Goal: Register for event/course

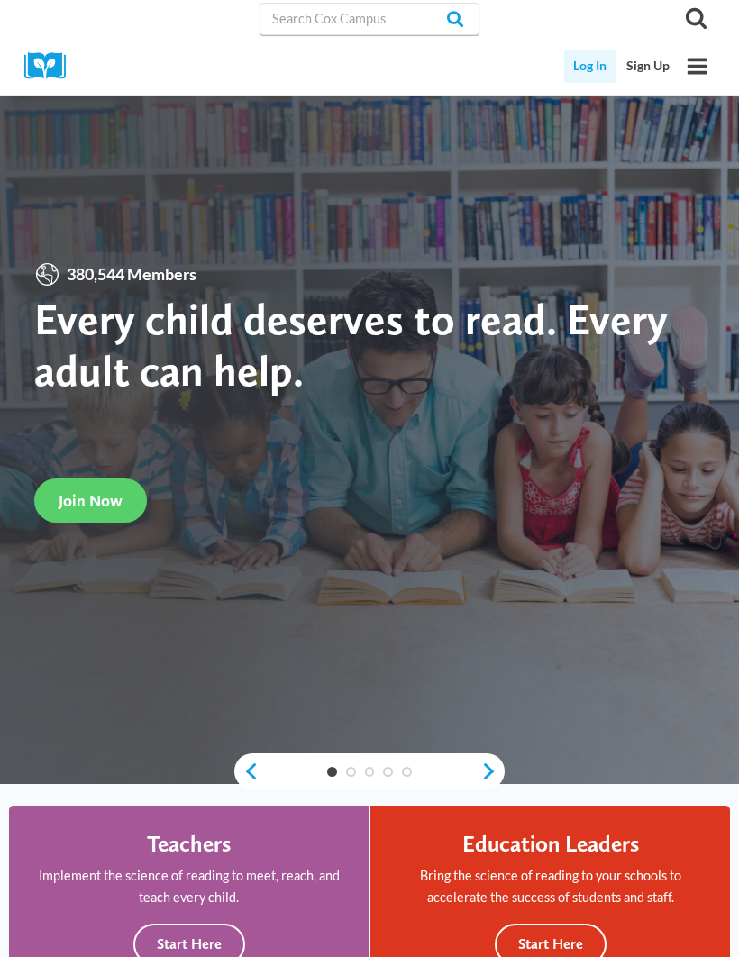
click at [587, 65] on link "Log In" at bounding box center [590, 66] width 53 height 33
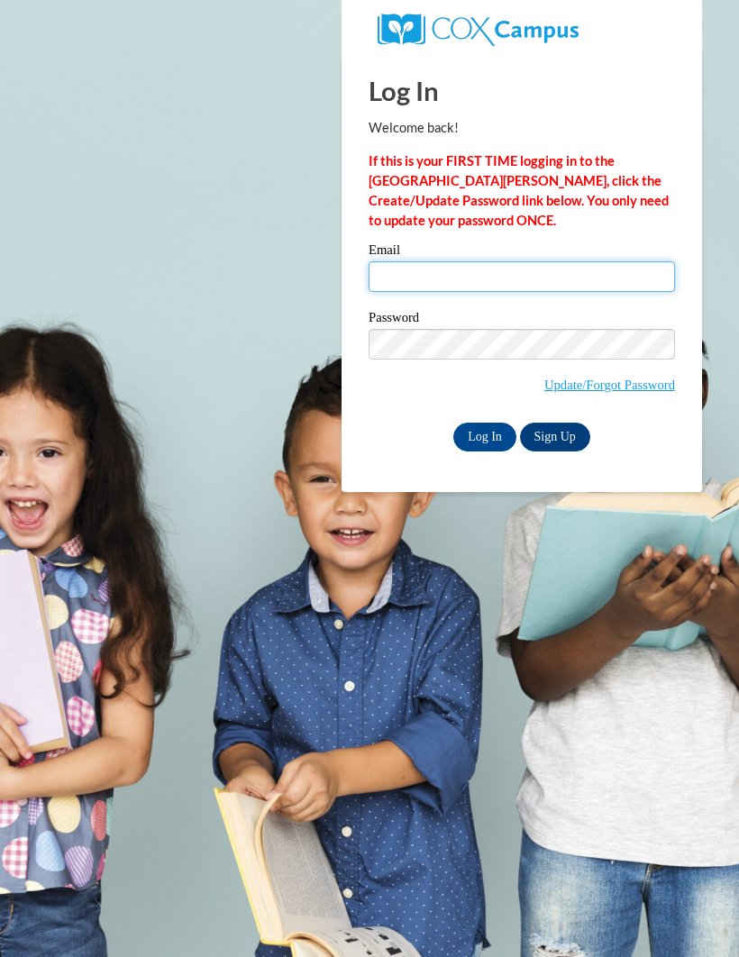
click at [513, 275] on input "Email" at bounding box center [522, 276] width 306 height 31
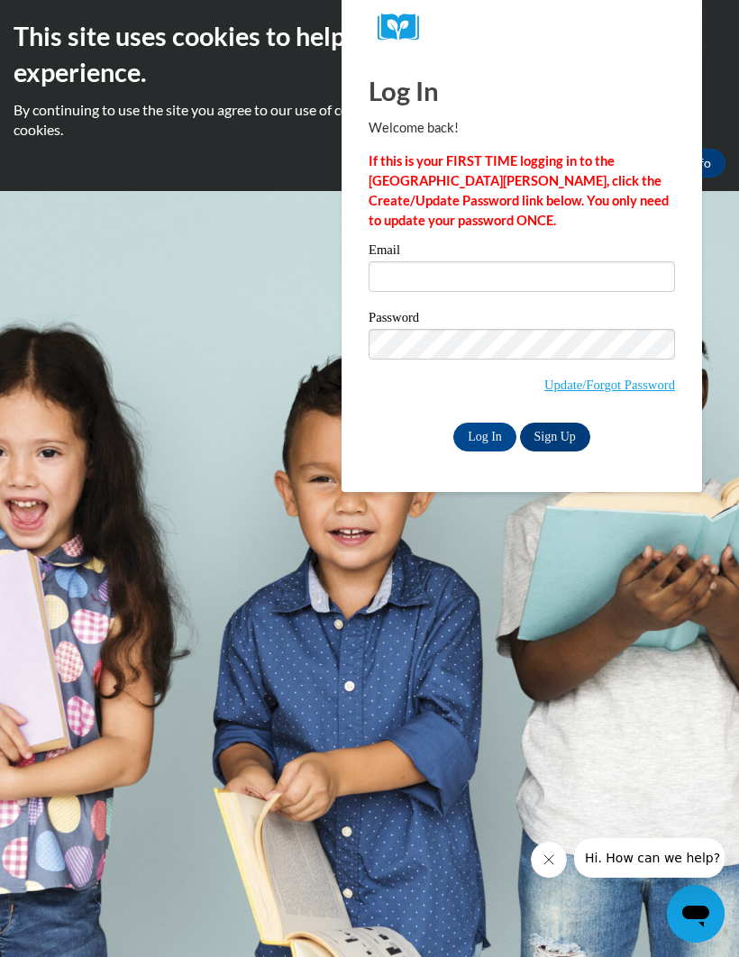
click at [564, 442] on link "Sign Up" at bounding box center [555, 437] width 70 height 29
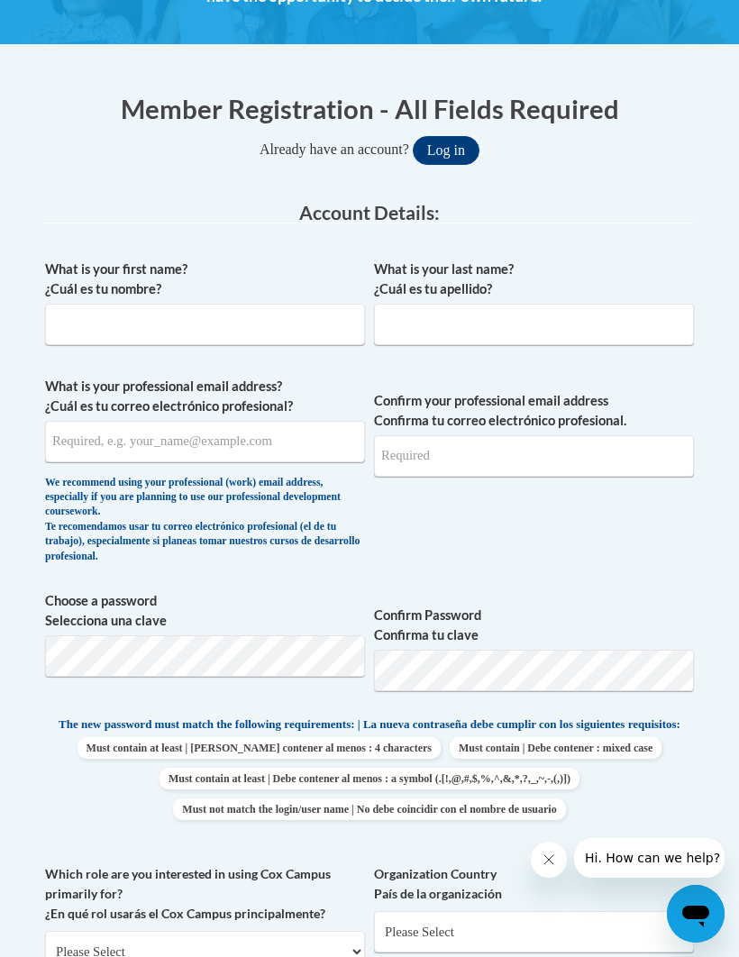
scroll to position [372, 0]
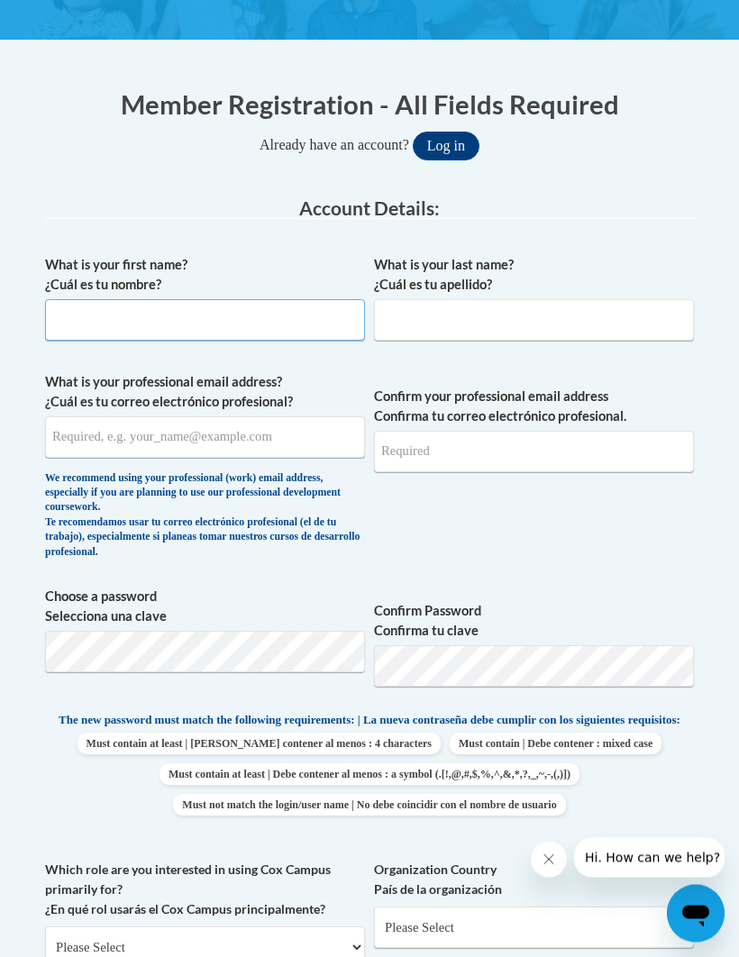
click at [136, 312] on input "What is your first name? ¿Cuál es tu nombre?" at bounding box center [205, 320] width 320 height 41
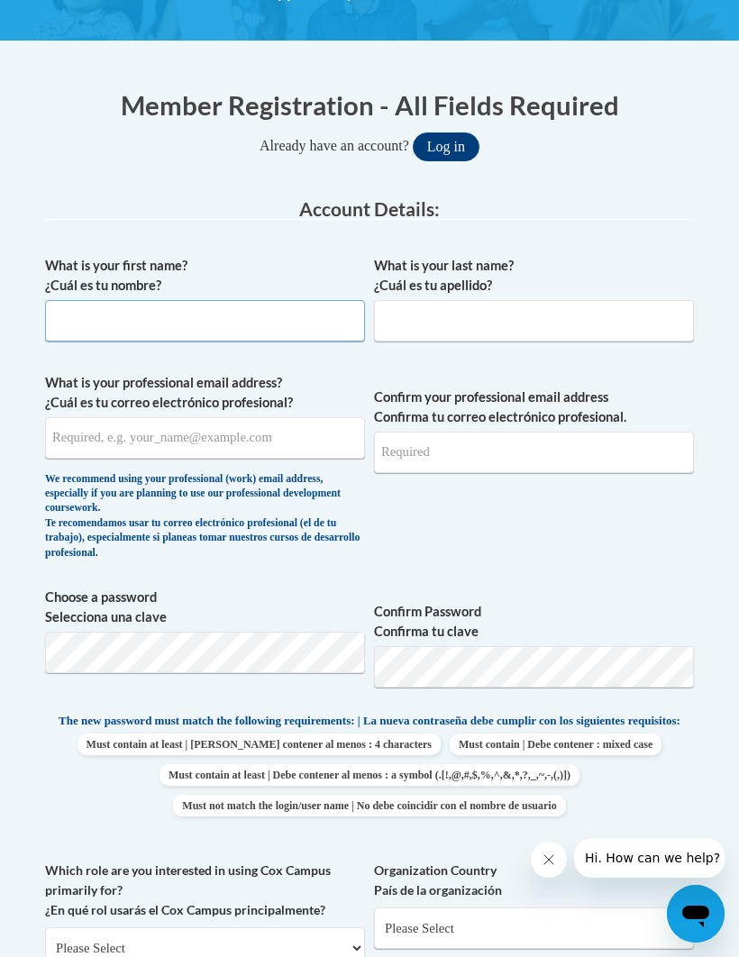
type input "Hannah"
type input "Gemar"
type input "lacey.hinkle@yahoo.com"
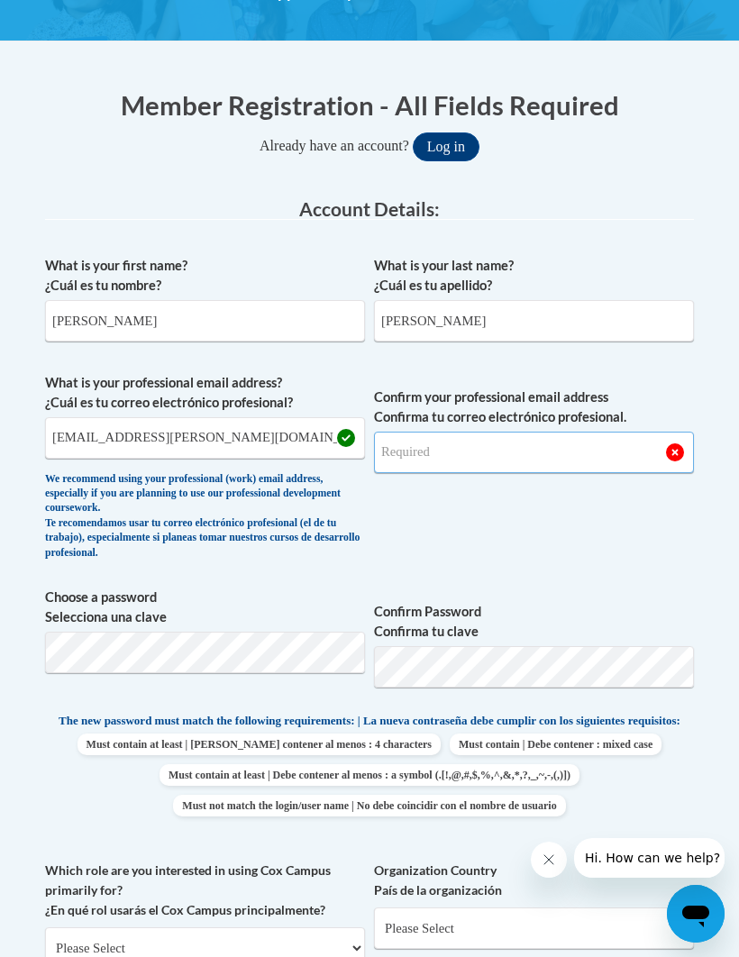
type input "lacey.hinkle@yahoo.com"
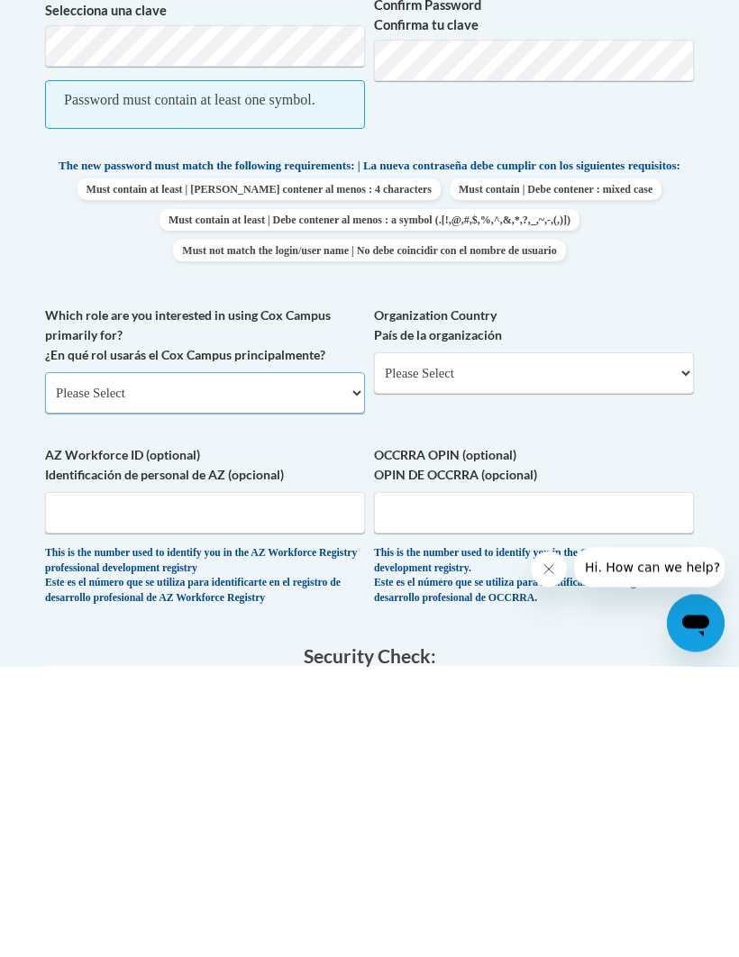
click at [327, 663] on select "Please Select College/University | Colegio/Universidad Community/Nonprofit Part…" at bounding box center [205, 683] width 320 height 41
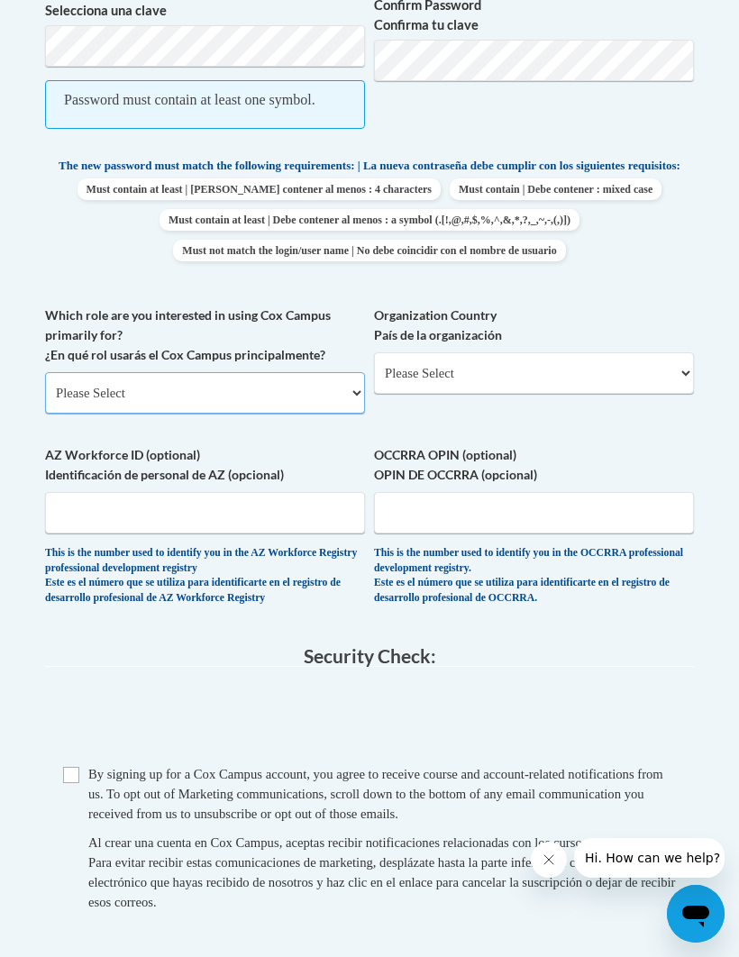
select select "fbf2d438-af2f-41f8-98f1-81c410e29de3"
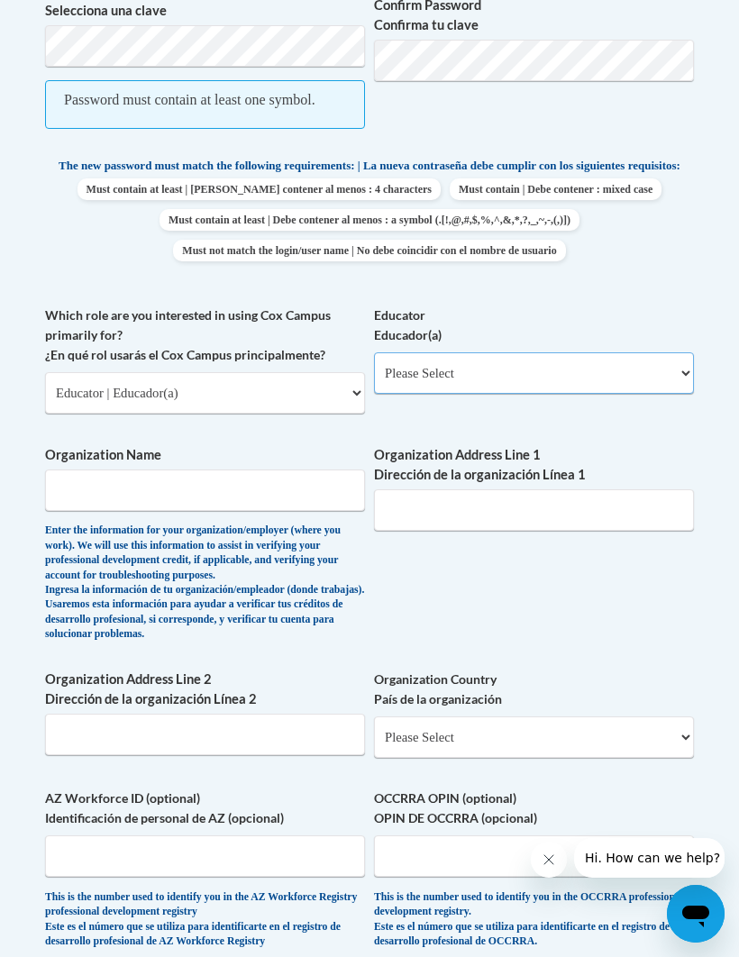
click at [532, 359] on select "Please Select Early Learning/Daycare Teacher/Family Home Care Provider | Maestr…" at bounding box center [534, 372] width 320 height 41
select select "5e2af403-4f2c-4e49-a02f-103e55d7b75b"
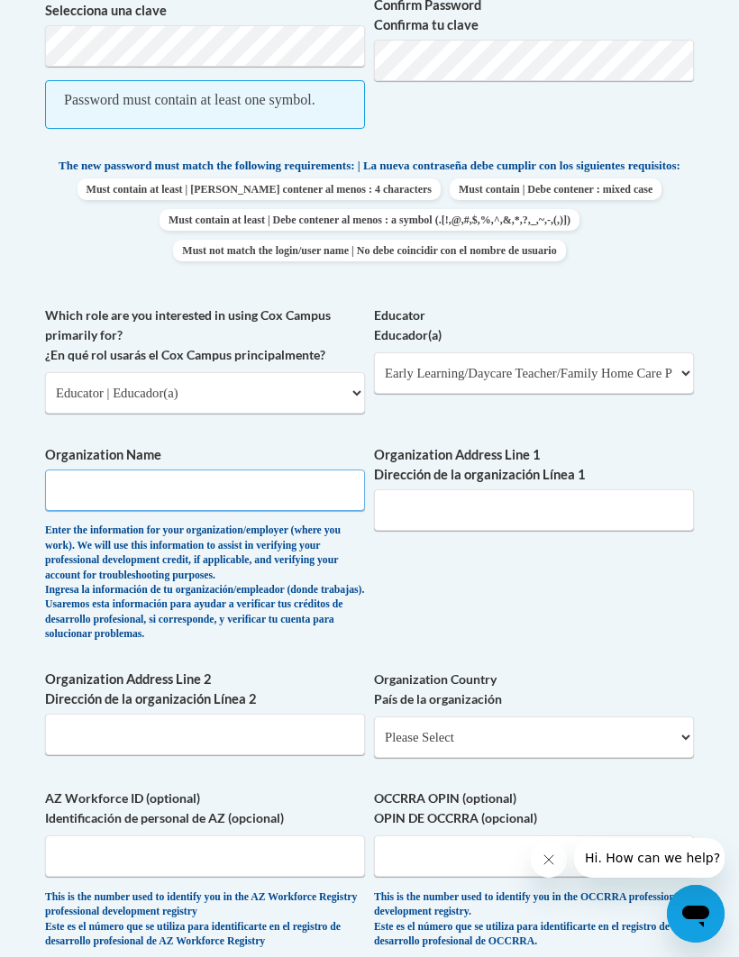
click at [280, 479] on input "Organization Name" at bounding box center [205, 490] width 320 height 41
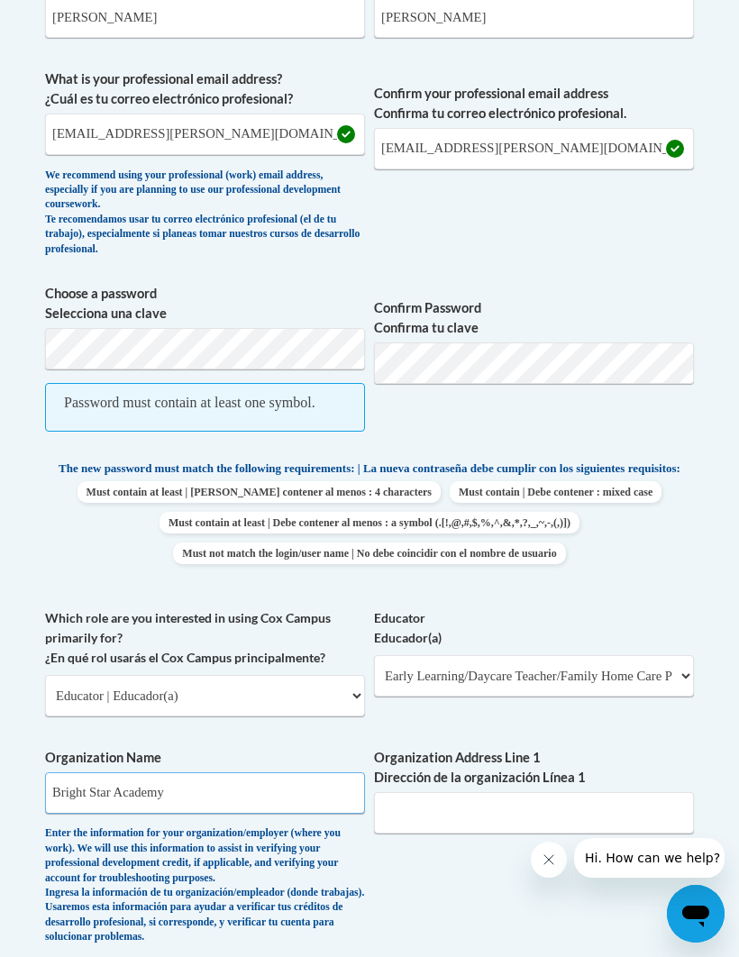
scroll to position [676, 51]
type input "Bright Star Academy"
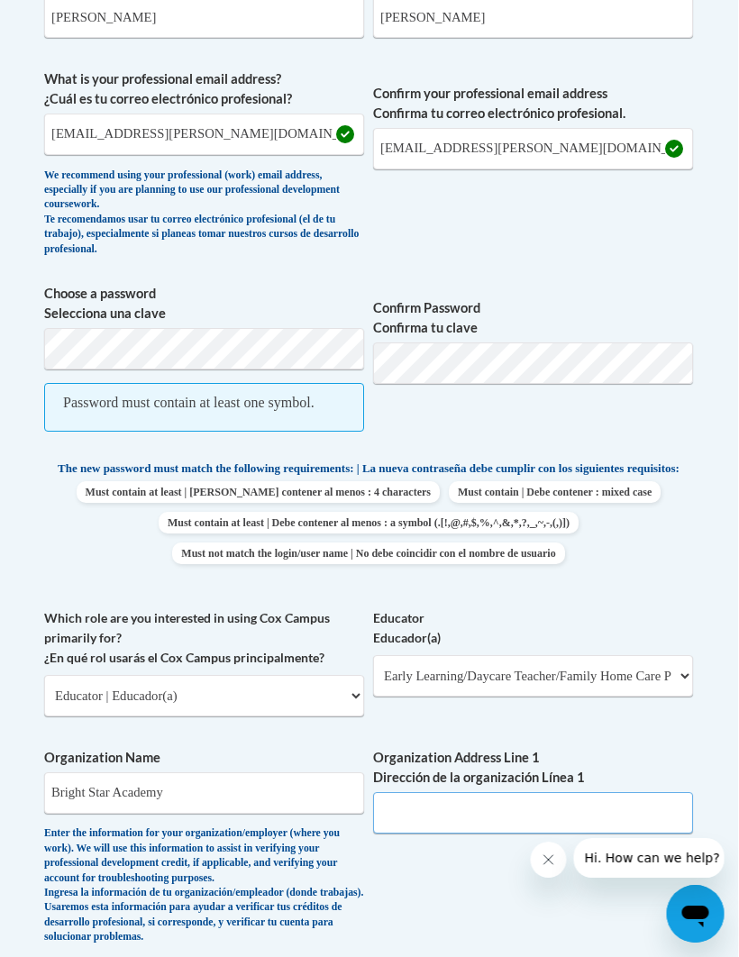
click at [490, 792] on input "Organization Address Line 1 Dirección de la organización Línea 1" at bounding box center [534, 812] width 320 height 41
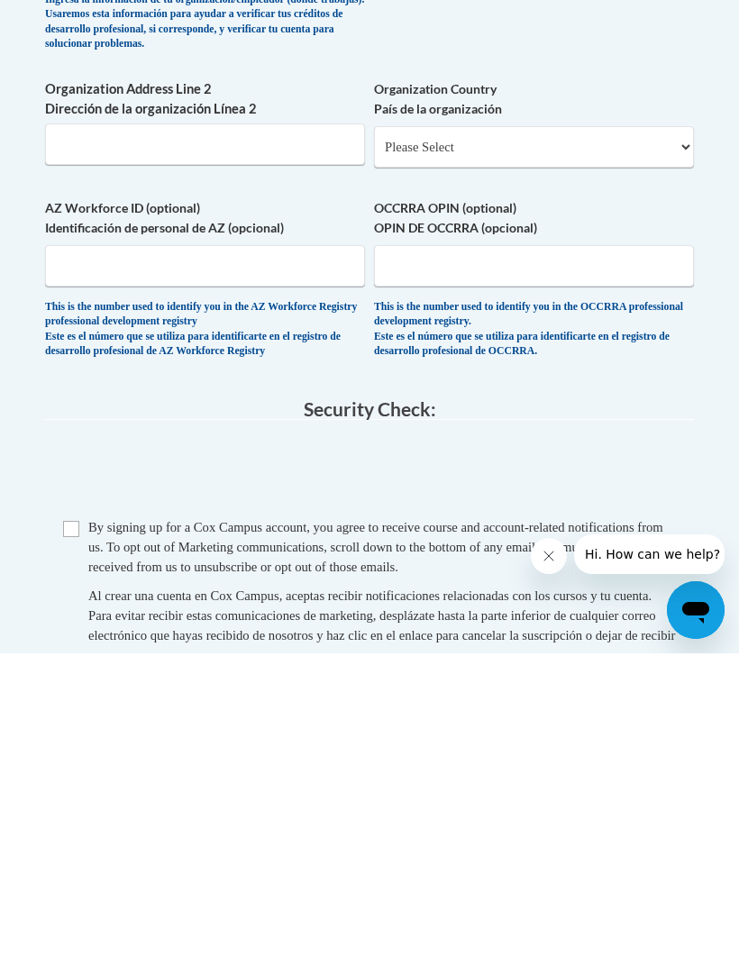
scroll to position [1283, 164]
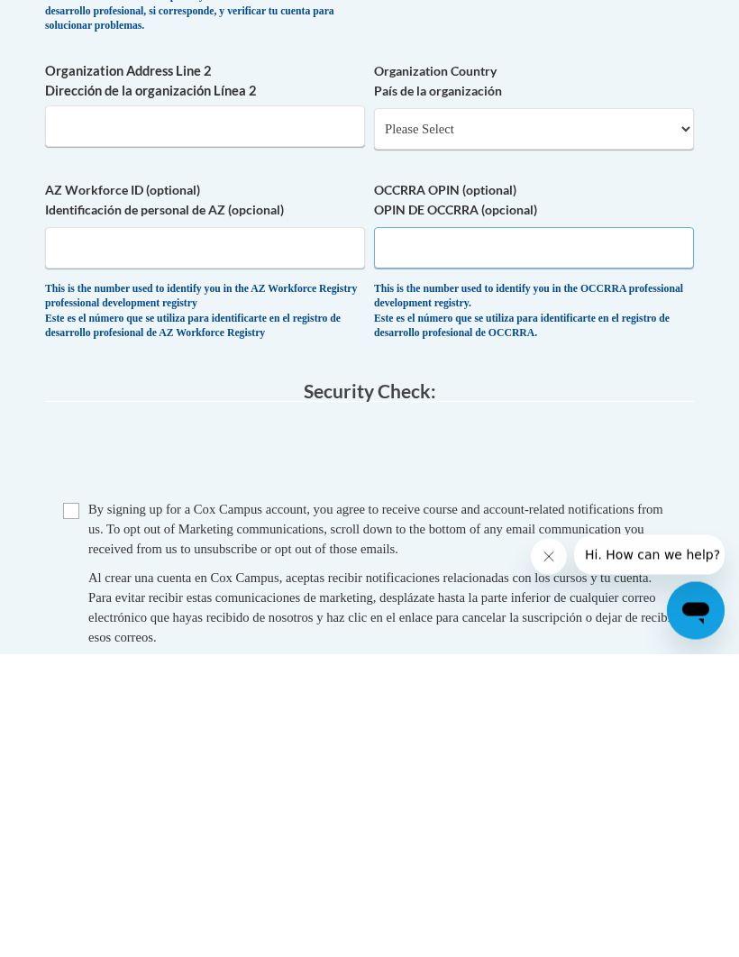
click at [438, 531] on input "OCCRRA OPIN (optional) OPIN DE OCCRRA (opcional)" at bounding box center [534, 551] width 320 height 41
click at [435, 531] on input "OCCRRA OPIN (optional) OPIN DE OCCRRA (opcional)" at bounding box center [534, 551] width 320 height 41
paste input "1124-2241"
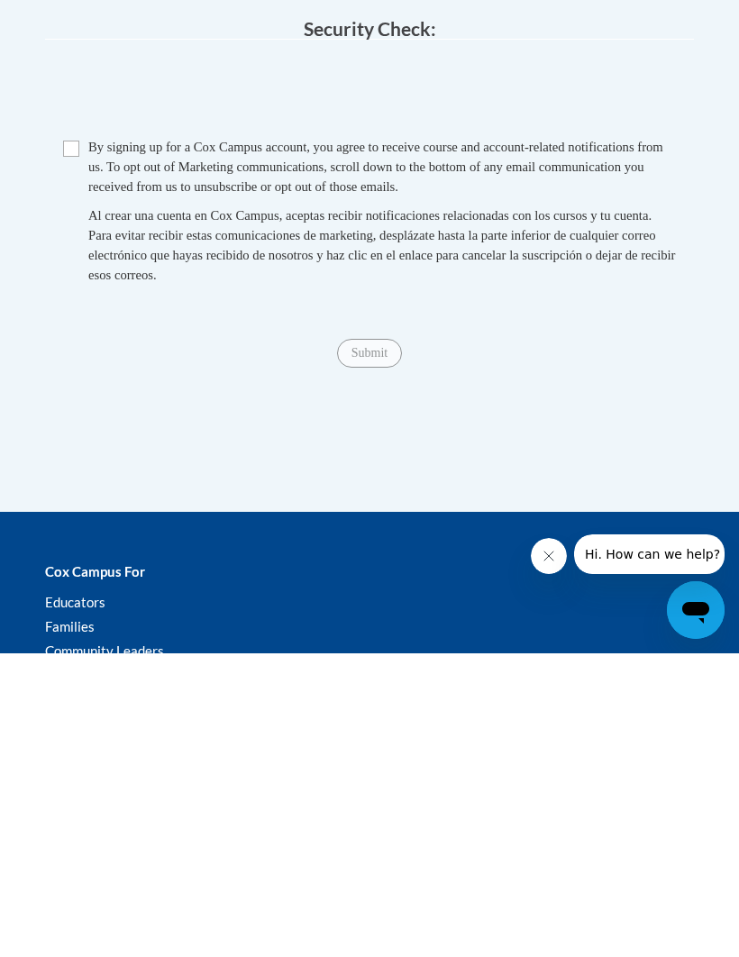
scroll to position [1673, 14]
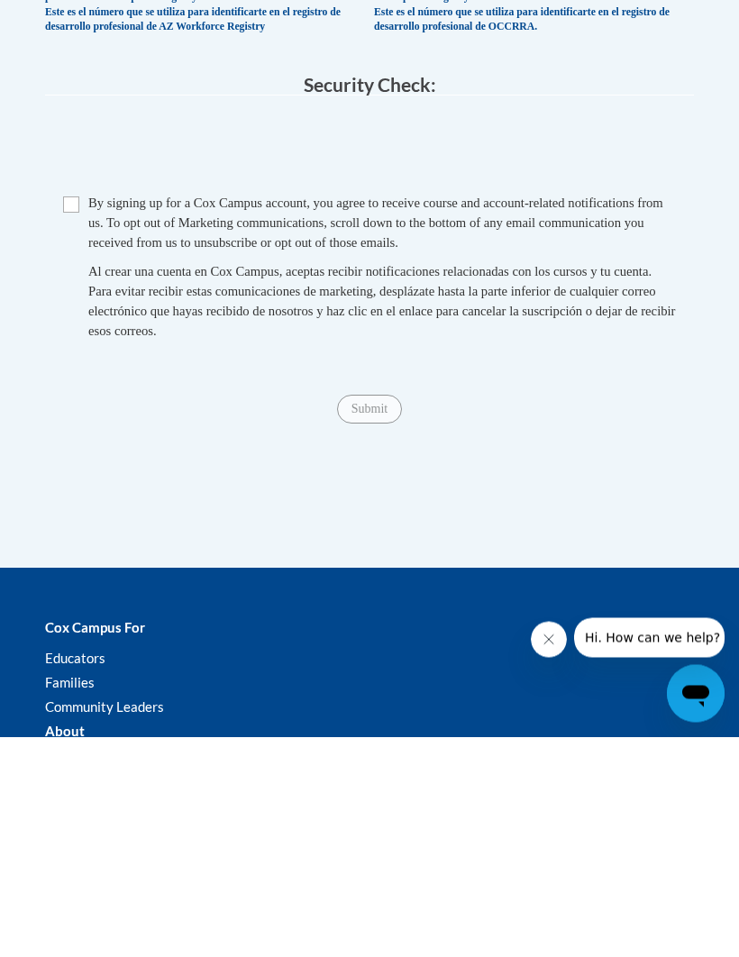
type input "1124-2241"
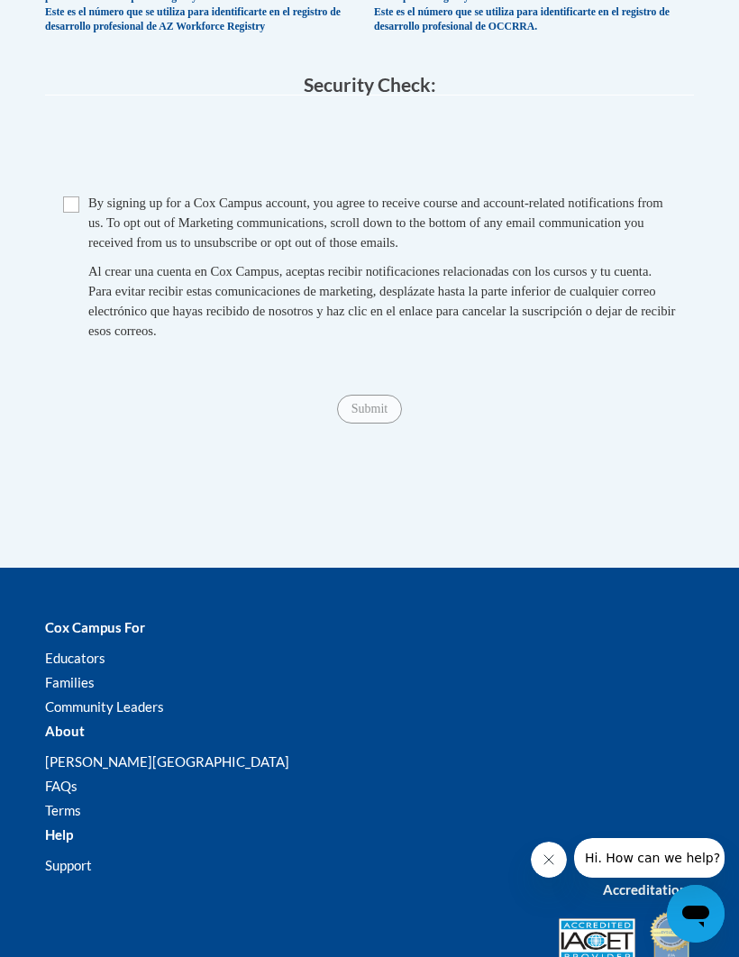
click at [63, 196] on input "Checkbox" at bounding box center [71, 204] width 16 height 16
checkbox input "true"
click at [353, 400] on span "Submit" at bounding box center [369, 407] width 65 height 14
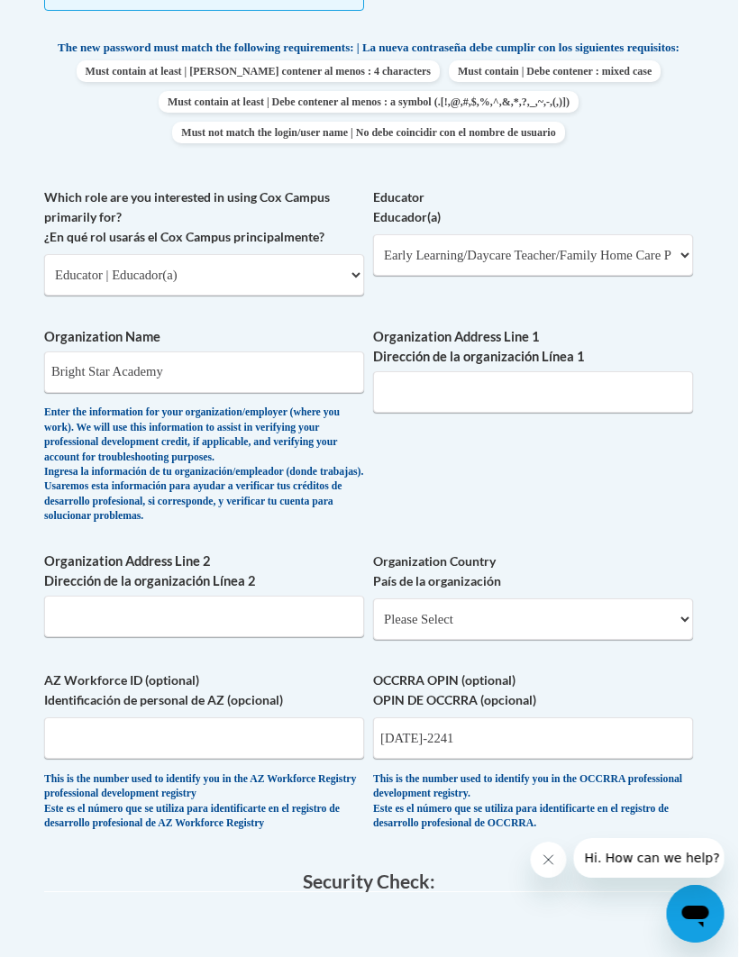
scroll to position [1096, 19]
click at [573, 351] on label "Organization Address Line 1 Dirección de la organización Línea 1" at bounding box center [534, 348] width 320 height 40
click at [573, 372] on input "Organization Address Line 1 Dirección de la organización Línea 1" at bounding box center [534, 392] width 320 height 41
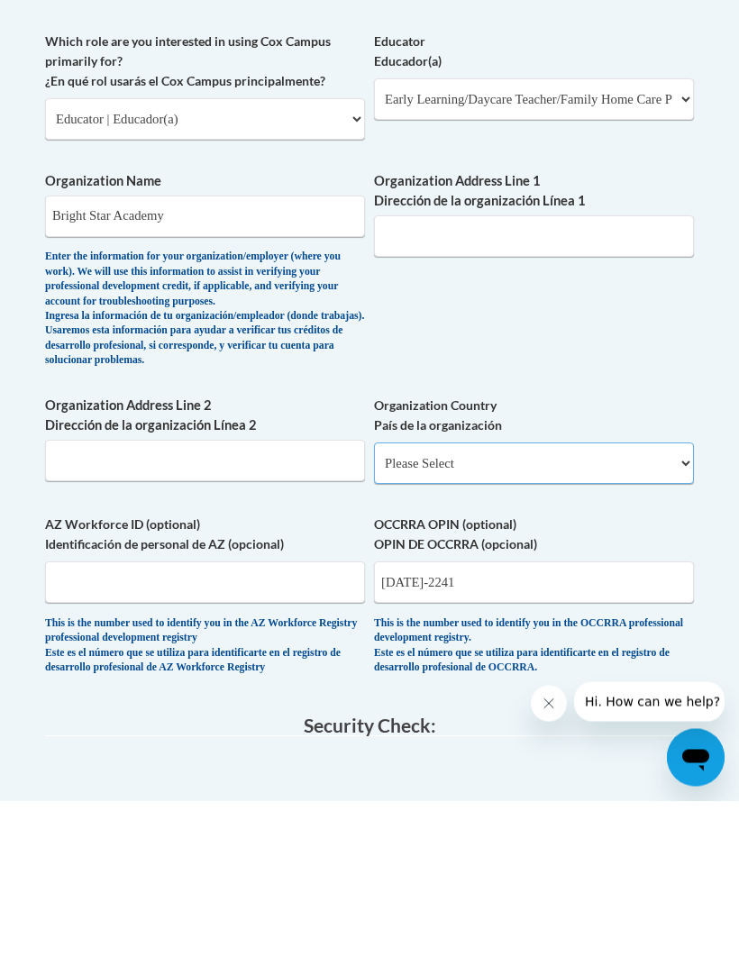
click at [574, 599] on select "Please Select United States | Estados Unidos Outside of the United States | Fue…" at bounding box center [534, 619] width 320 height 41
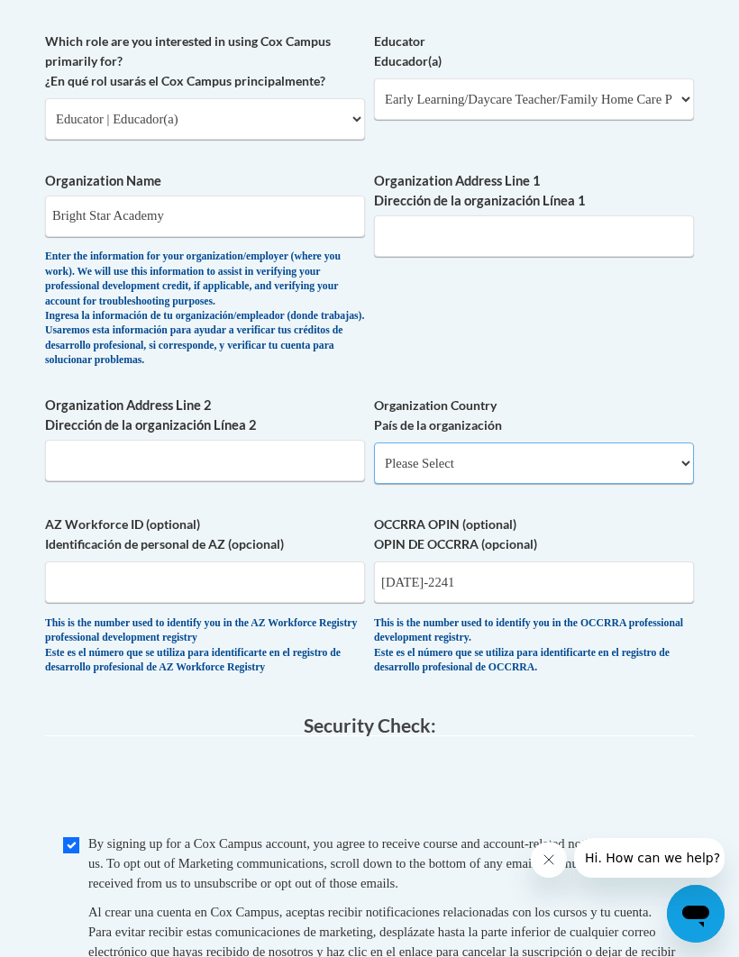
select select "ad49bcad-a171-4b2e-b99c-48b446064914"
select select
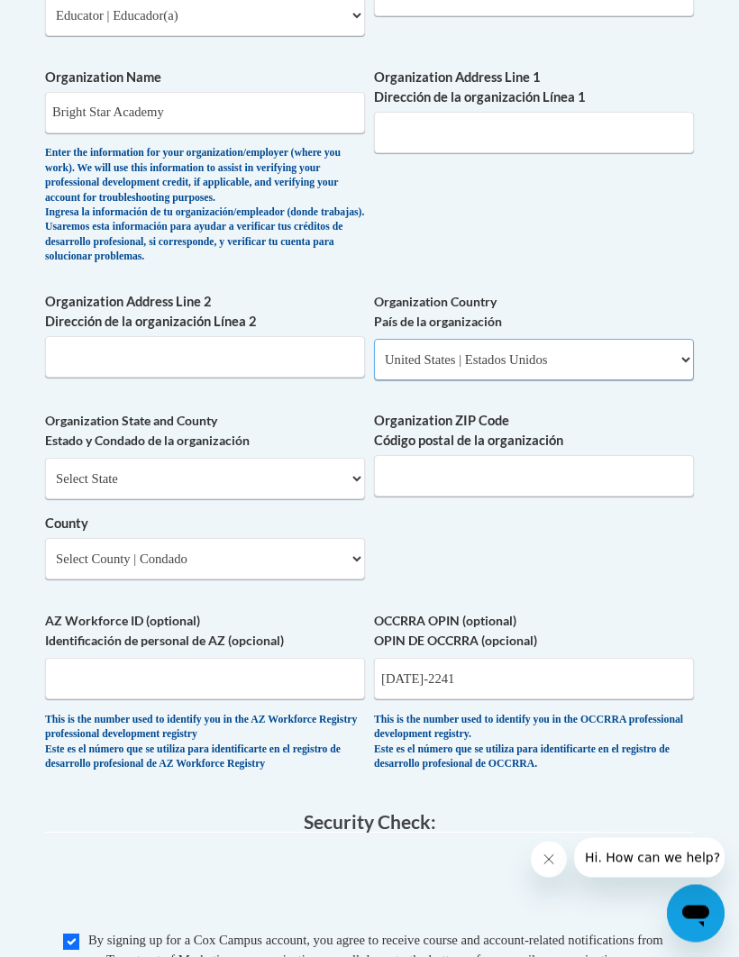
scroll to position [1356, 0]
click at [333, 458] on select "Select State Alabama Alaska Arizona Arkansas California Colorado Connecticut De…" at bounding box center [205, 478] width 320 height 41
select select "Ohio"
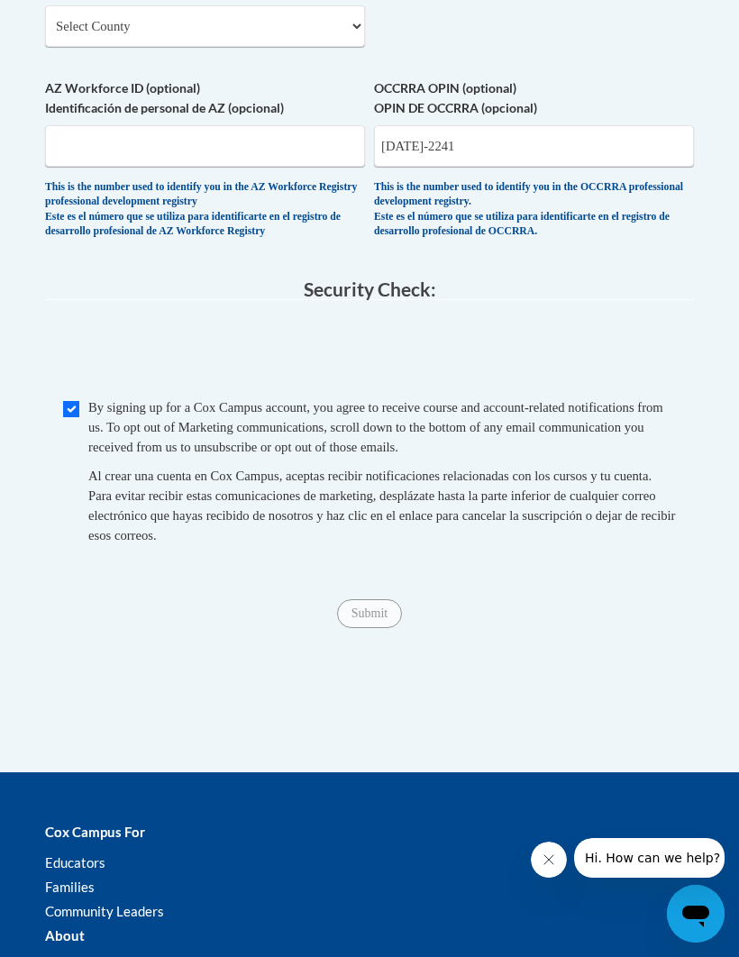
click at [385, 605] on span "Submit" at bounding box center [369, 612] width 65 height 14
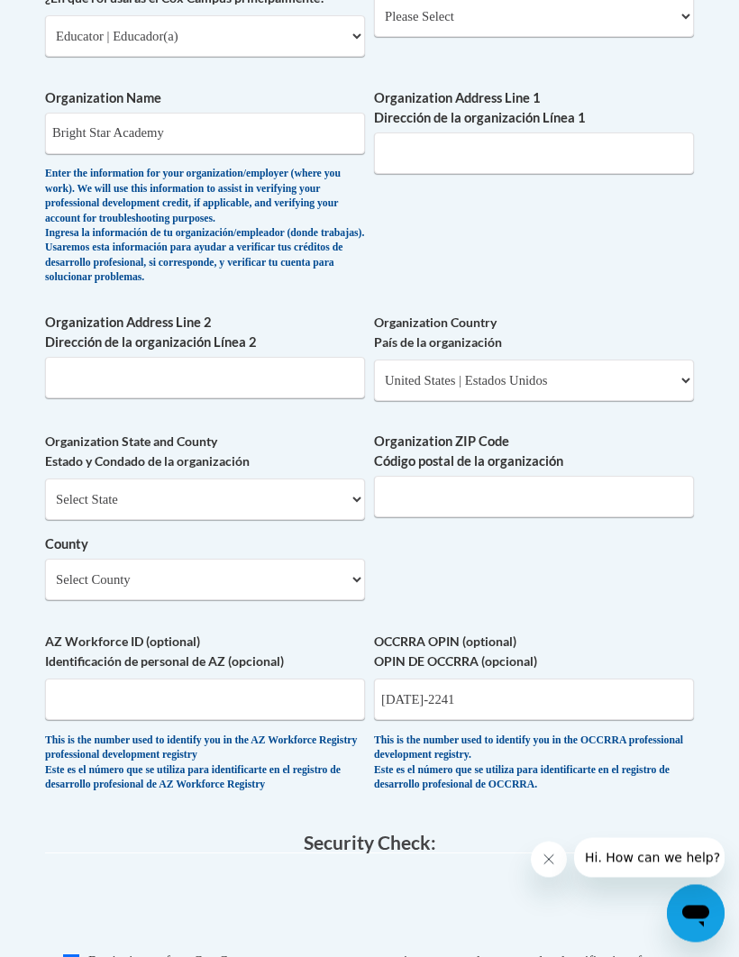
scroll to position [1317, 0]
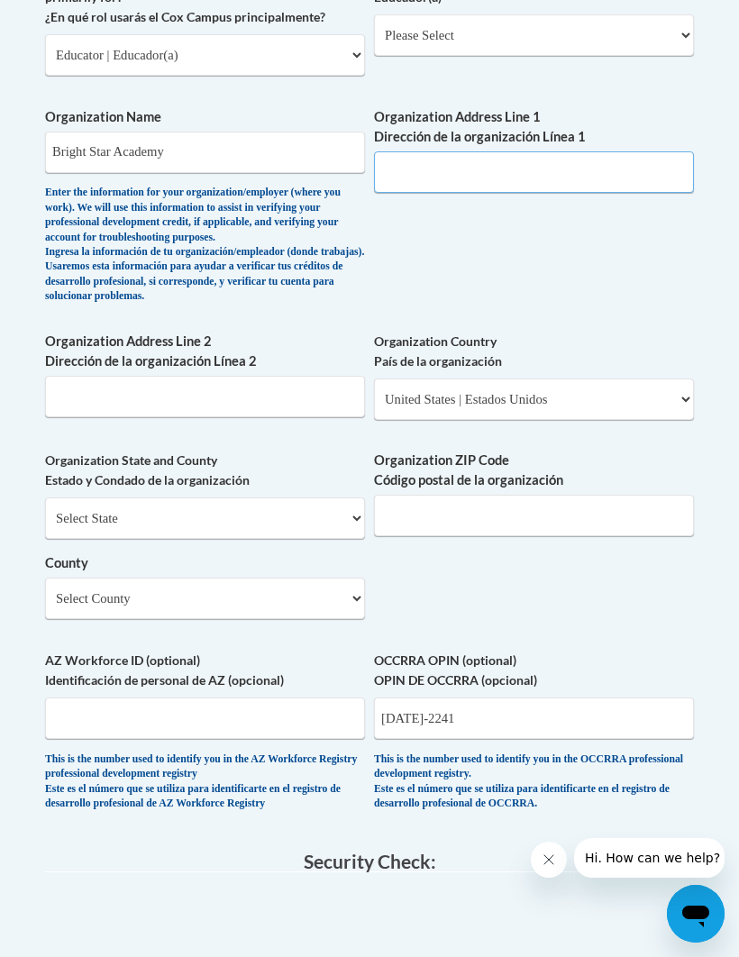
click at [592, 159] on input "Organization Address Line 1 Dirección de la organización Línea 1" at bounding box center [534, 171] width 320 height 41
click at [494, 156] on input "Organization Address Line 1 Dirección de la organización Línea 1" at bounding box center [534, 171] width 320 height 41
paste input "6567 Dublin Center Dr, Dublin, OH 43017"
type input "6567 Dublin Center Dr"
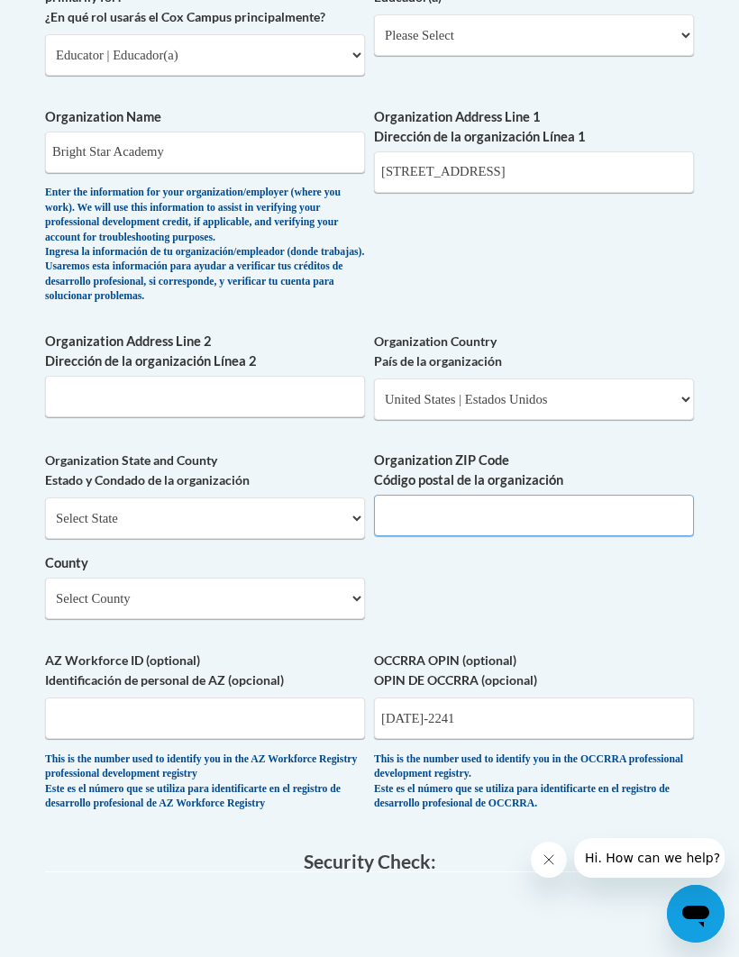
click at [538, 497] on input "Organization ZIP Code Código postal de la organización" at bounding box center [534, 515] width 320 height 41
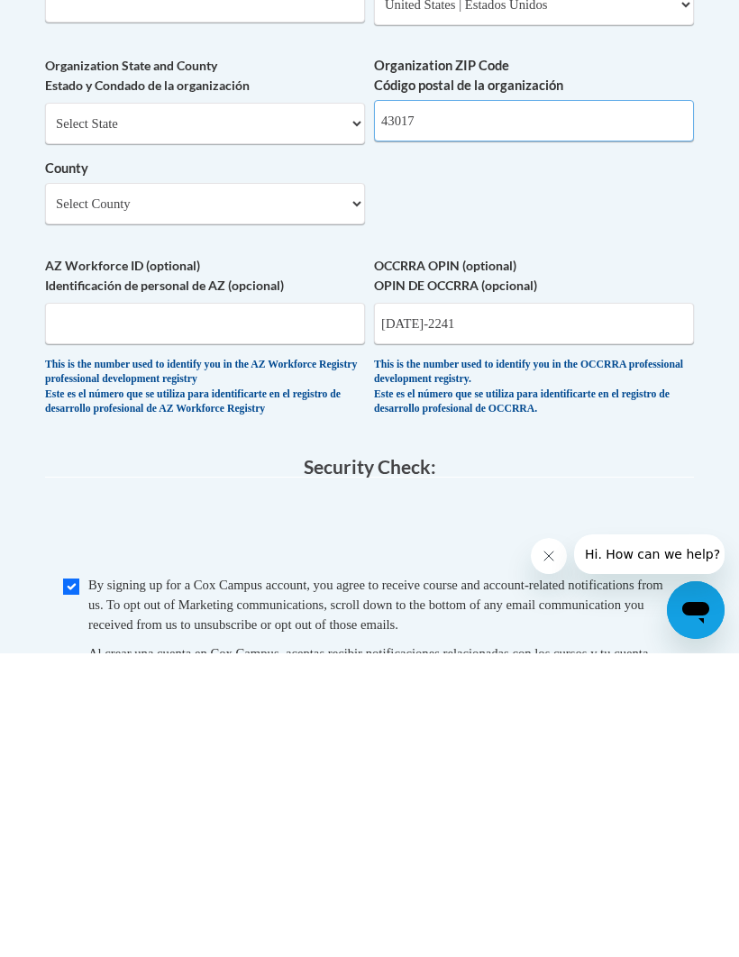
type input "43017"
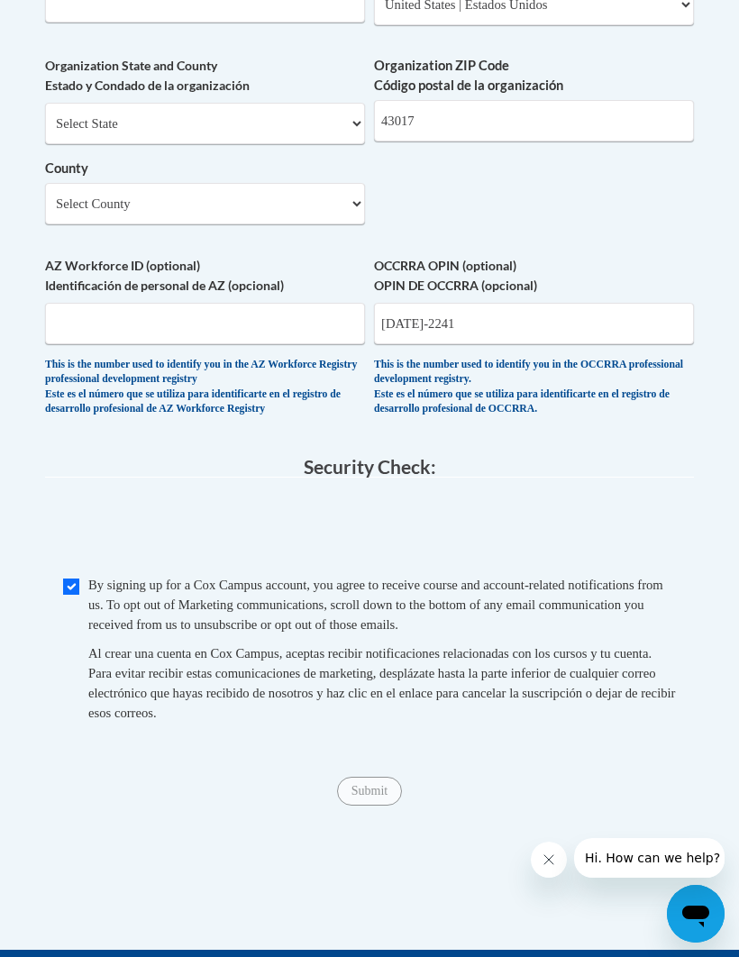
click at [376, 782] on span "Submit" at bounding box center [369, 789] width 65 height 14
click at [370, 782] on span "Submit" at bounding box center [369, 789] width 65 height 14
click at [389, 782] on span "Submit" at bounding box center [369, 789] width 65 height 14
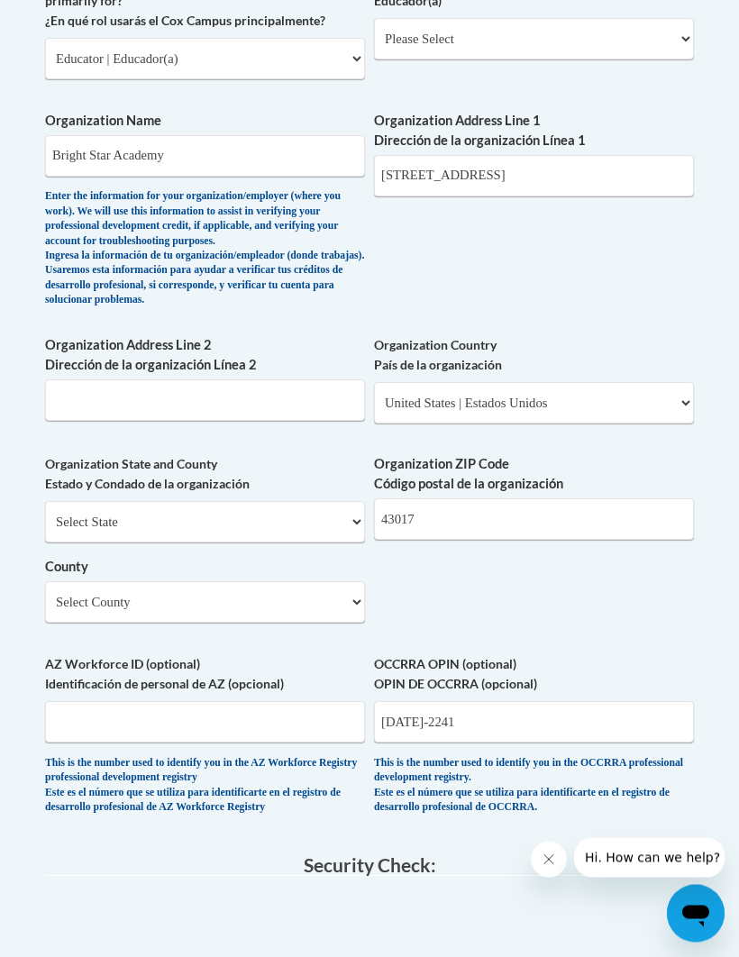
scroll to position [1313, 0]
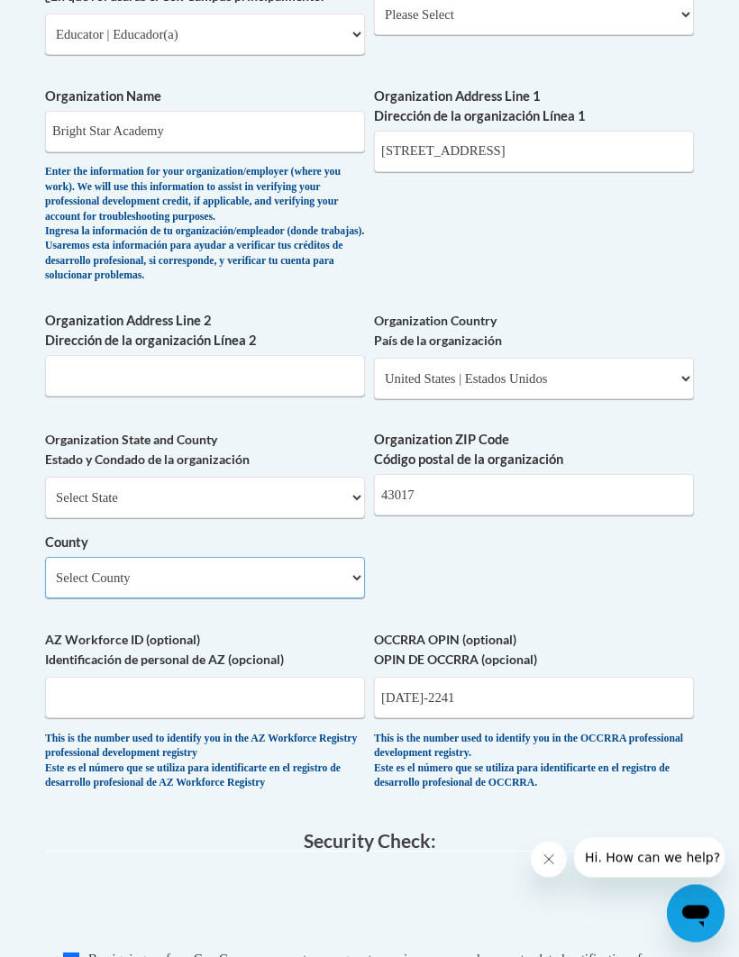
click at [311, 558] on select "Select County Adams Allen Ashland Ashtabula Athens Auglaize Belmont Brown Butle…" at bounding box center [205, 578] width 320 height 41
select select "Franklin"
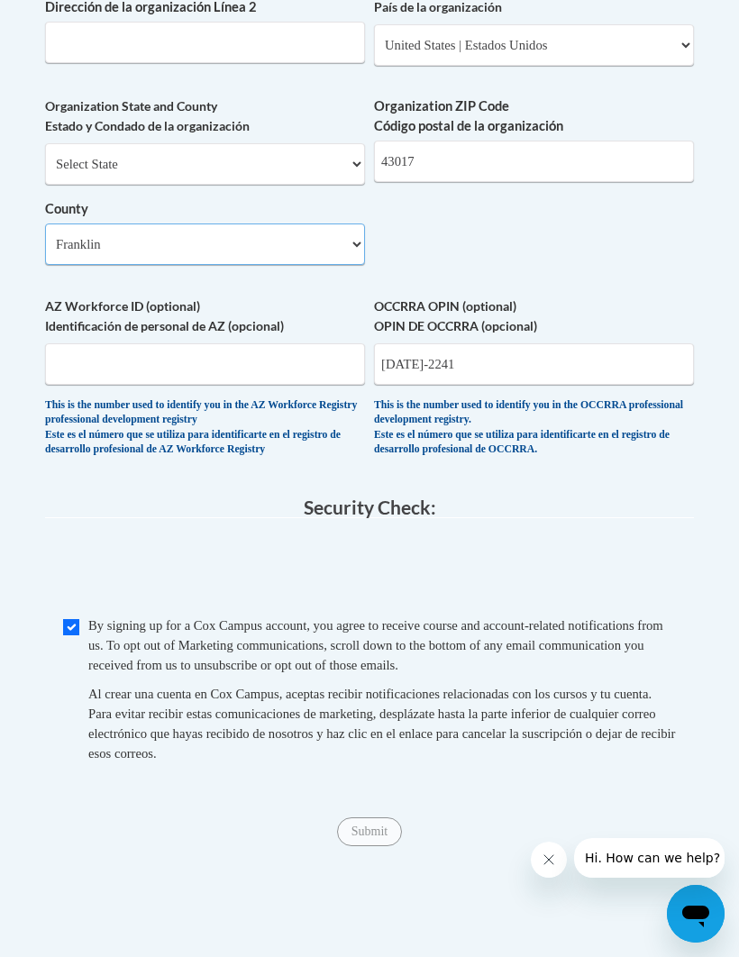
scroll to position [1675, 0]
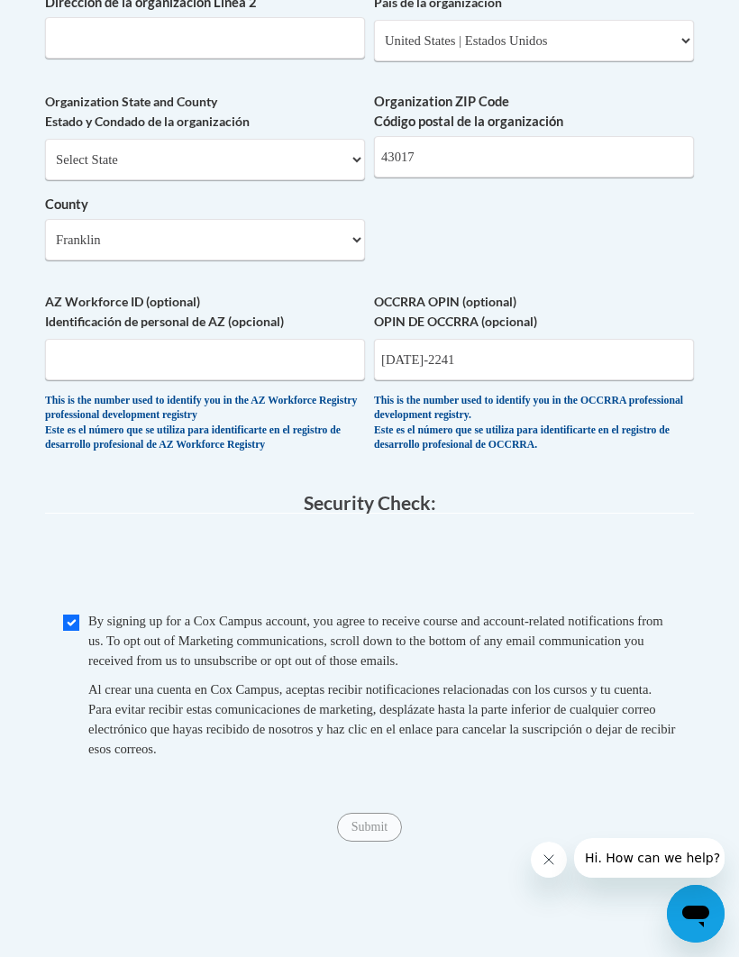
click at [387, 813] on div "Submit Submit" at bounding box center [369, 827] width 649 height 29
click at [388, 813] on div "Submit Submit" at bounding box center [369, 827] width 649 height 29
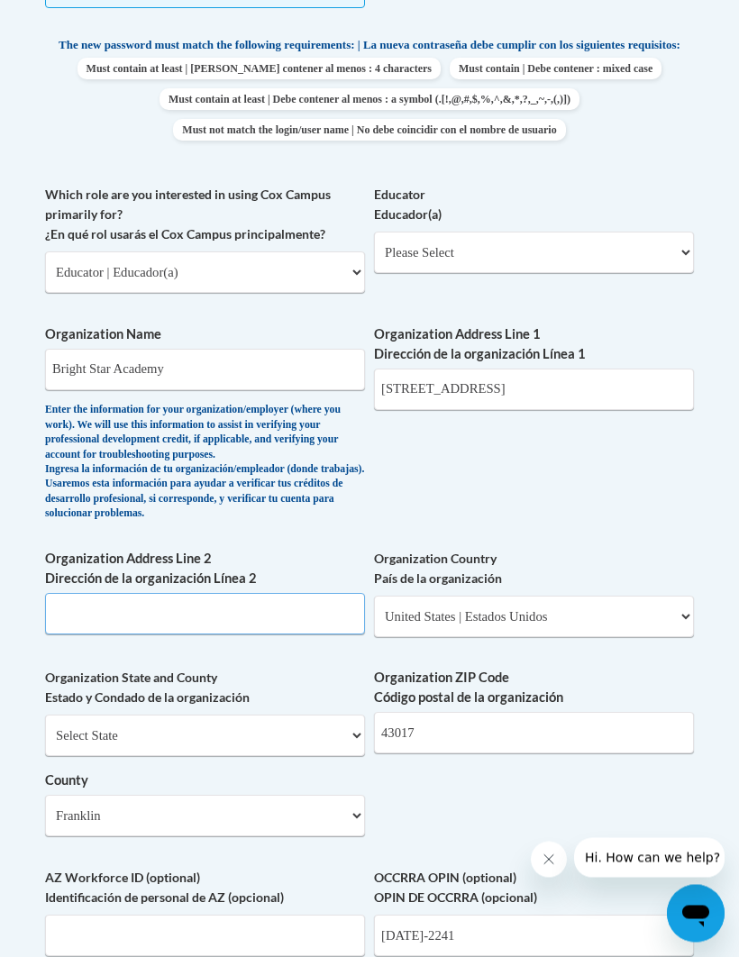
click at [283, 594] on input "Organization Address Line 2 Dirección de la organización Línea 2" at bounding box center [205, 614] width 320 height 41
click at [135, 594] on input "Organization Address Line 2 Dirección de la organización Línea 2" at bounding box center [205, 614] width 320 height 41
paste input "6567 Dublin Center Dr, Dublin, OH 43017"
click at [177, 594] on input "6567 Dublin Center Dr, Dublin, OH 43017" at bounding box center [205, 614] width 320 height 41
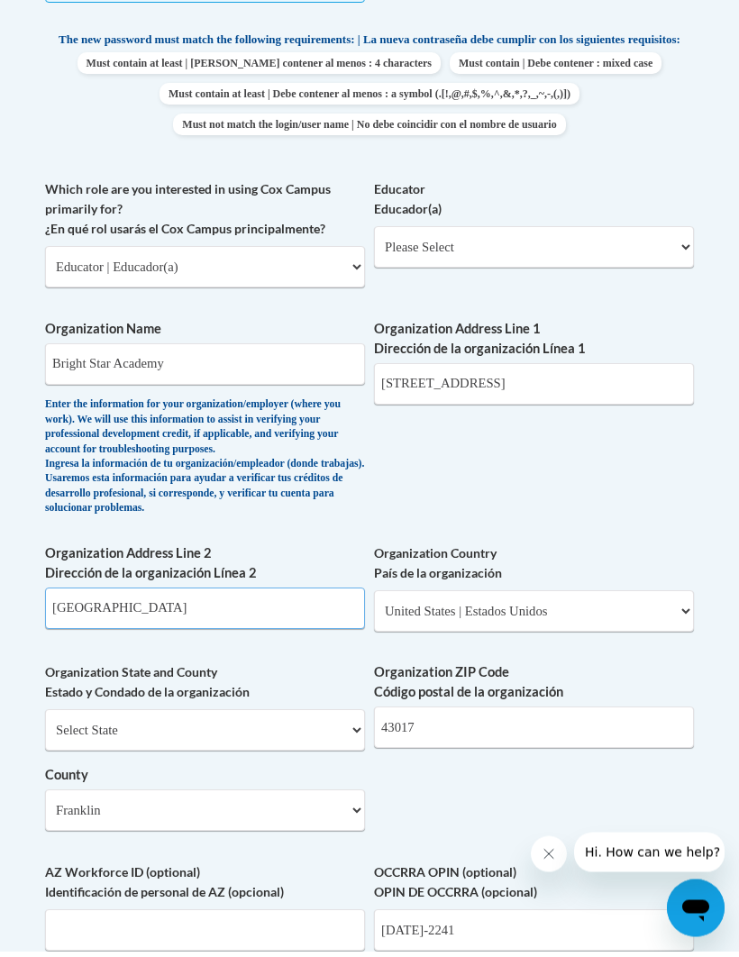
click at [58, 595] on input "Dublin, OH 43017" at bounding box center [205, 614] width 320 height 41
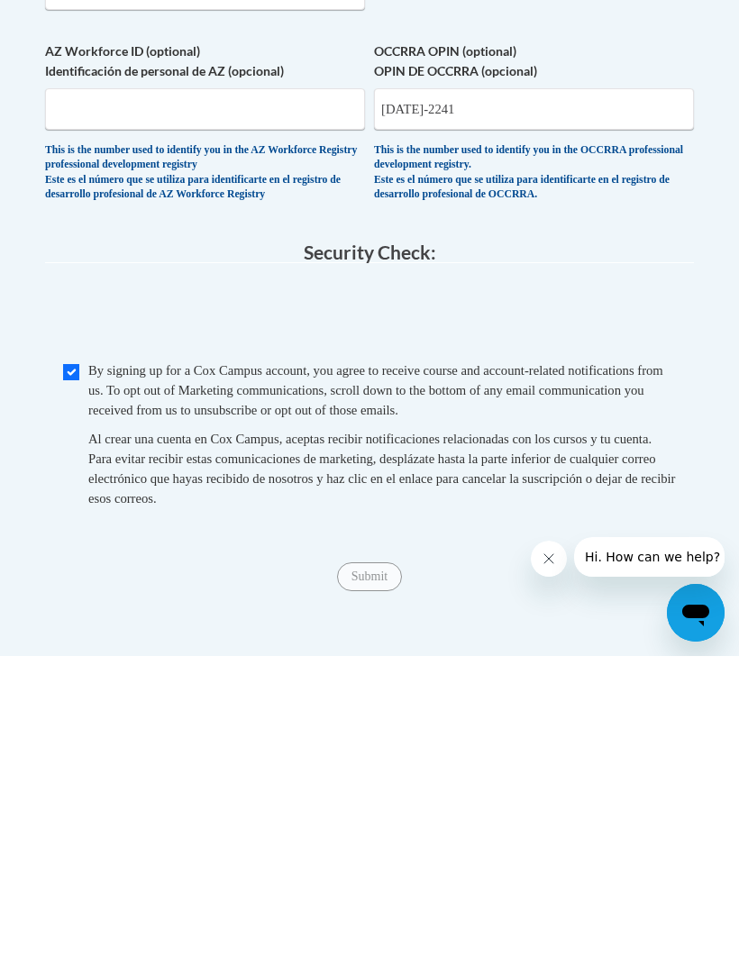
click at [377, 869] on span "Submit" at bounding box center [369, 876] width 65 height 14
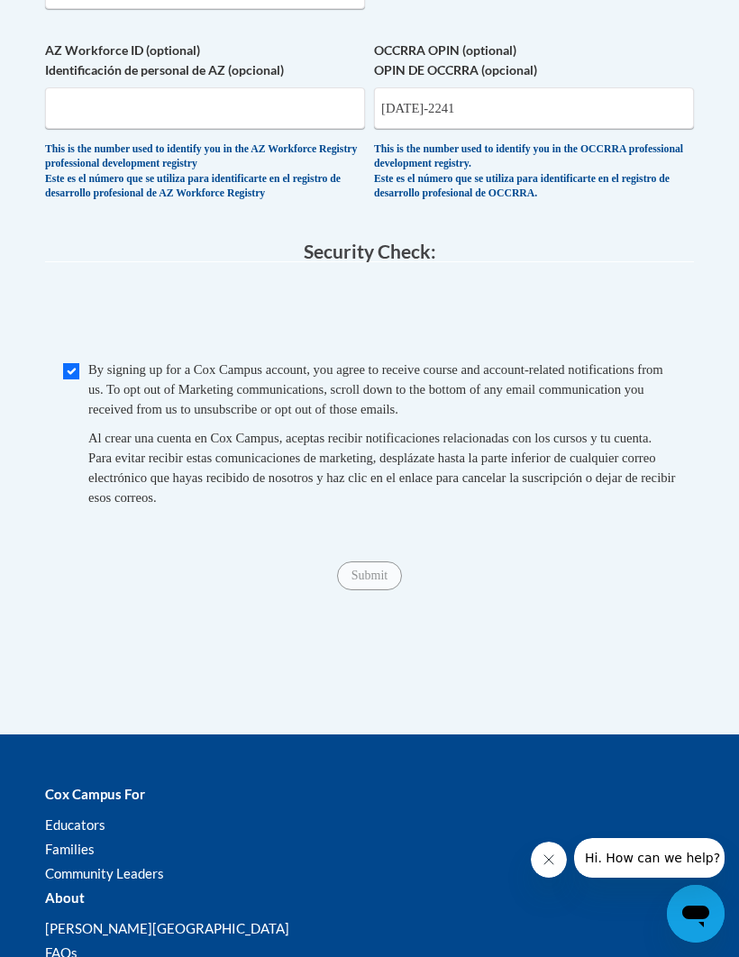
click at [369, 561] on div "Submit Submit" at bounding box center [369, 575] width 649 height 29
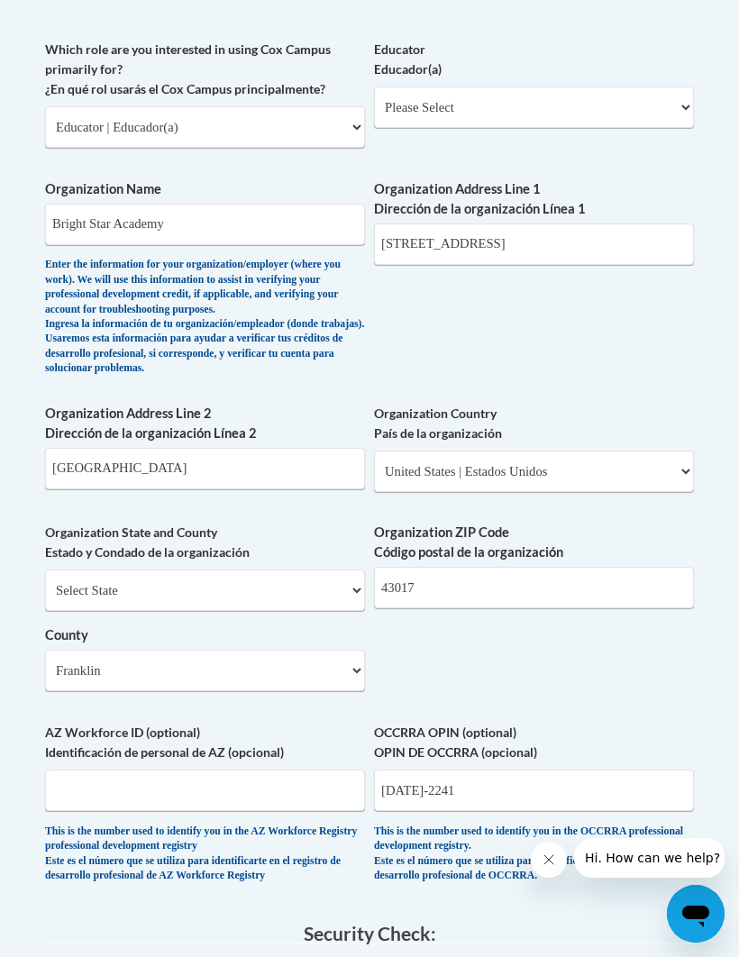
scroll to position [1244, 0]
click at [262, 449] on input "Dublin, OH 43017" at bounding box center [205, 469] width 320 height 41
type input "D"
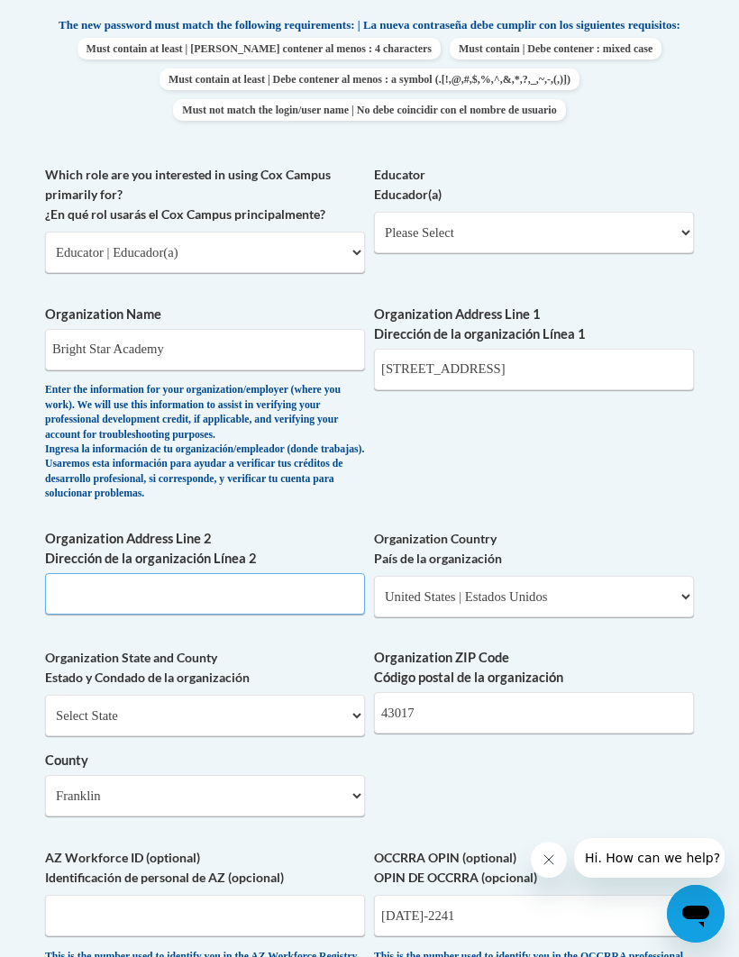
scroll to position [1112, 0]
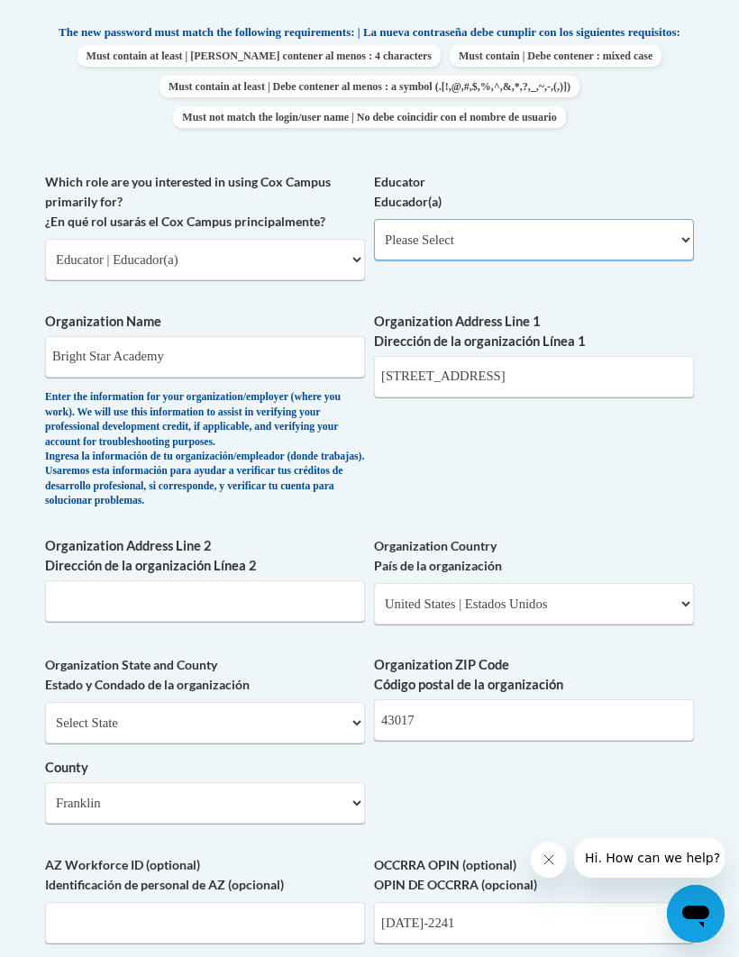
click at [600, 223] on select "Please Select Early Learning/Daycare Teacher/Family Home Care Provider | Maestr…" at bounding box center [534, 239] width 320 height 41
select select "5e2af403-4f2c-4e49-a02f-103e55d7b75b"
select select "null"
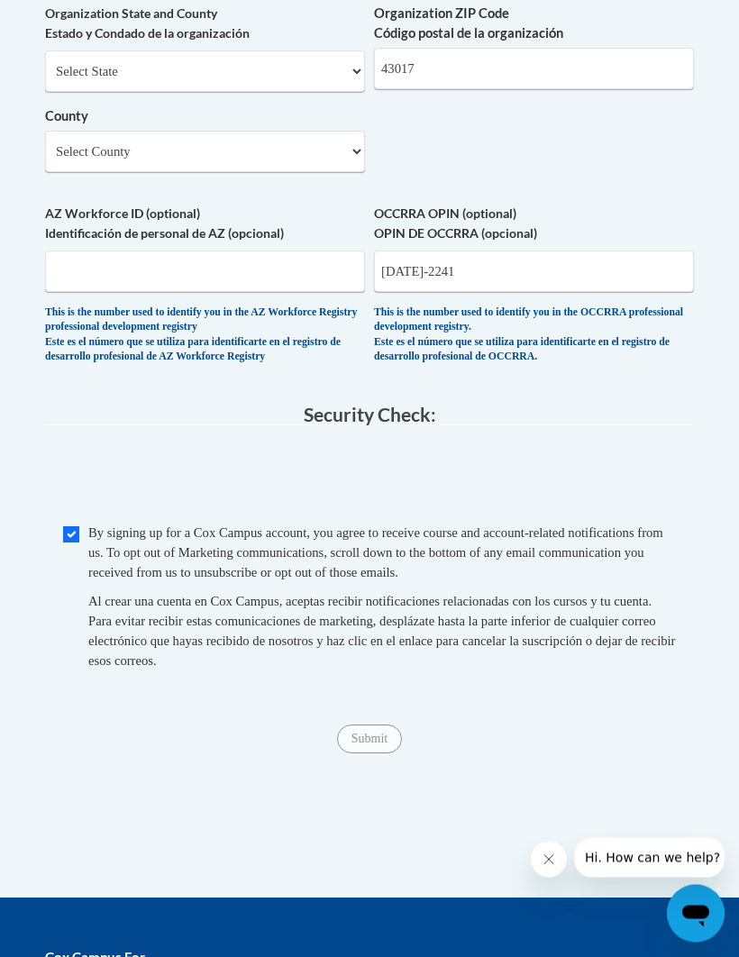
scroll to position [1762, 0]
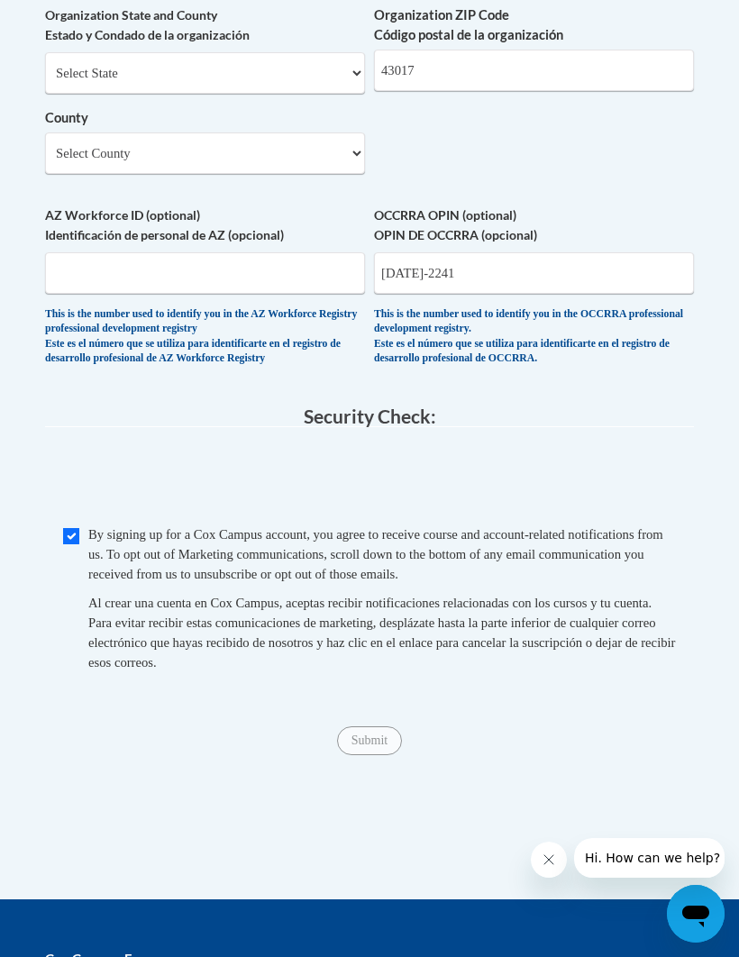
click at [365, 732] on span "Submit" at bounding box center [369, 739] width 65 height 14
click at [377, 732] on span "Submit" at bounding box center [369, 739] width 65 height 14
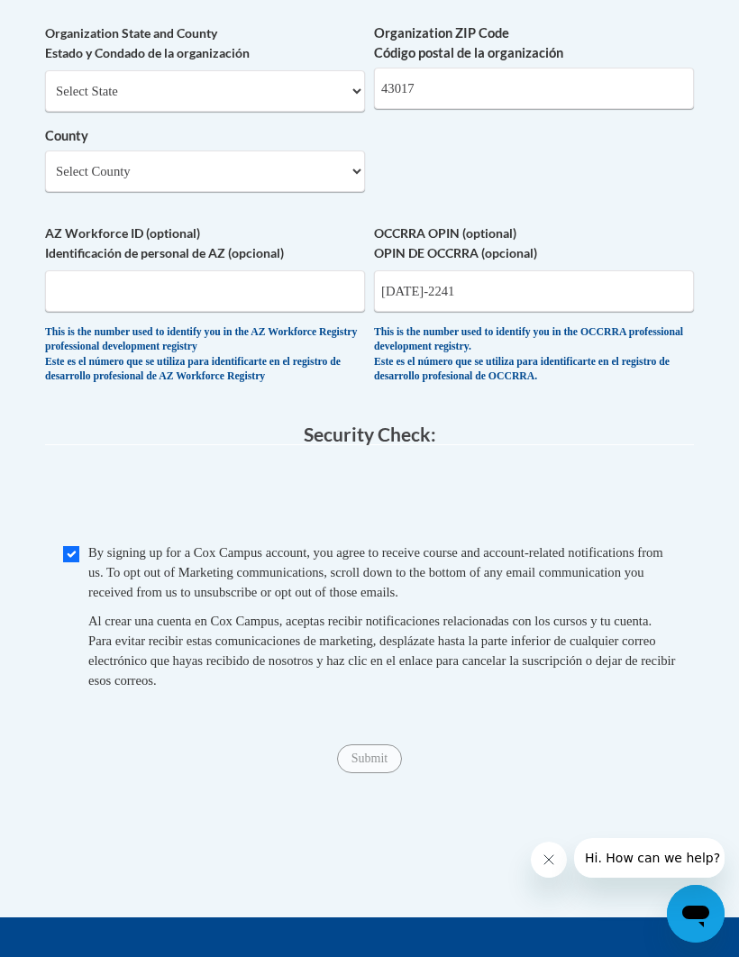
scroll to position [1748, 0]
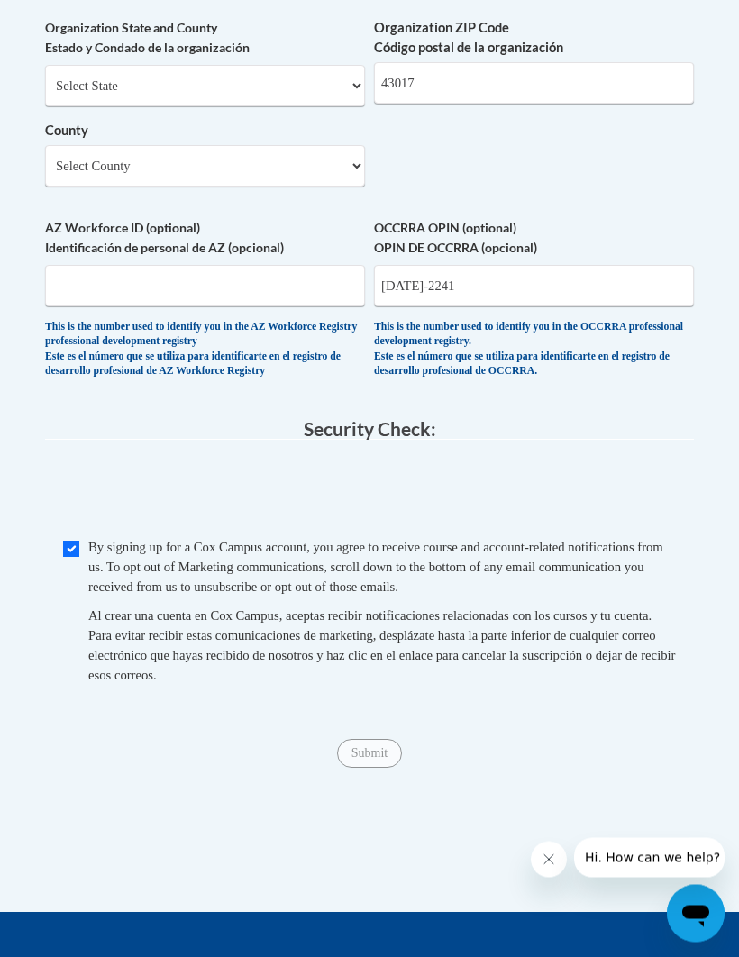
click at [375, 745] on span "Submit" at bounding box center [369, 752] width 65 height 14
click at [381, 745] on span "Submit" at bounding box center [369, 752] width 65 height 14
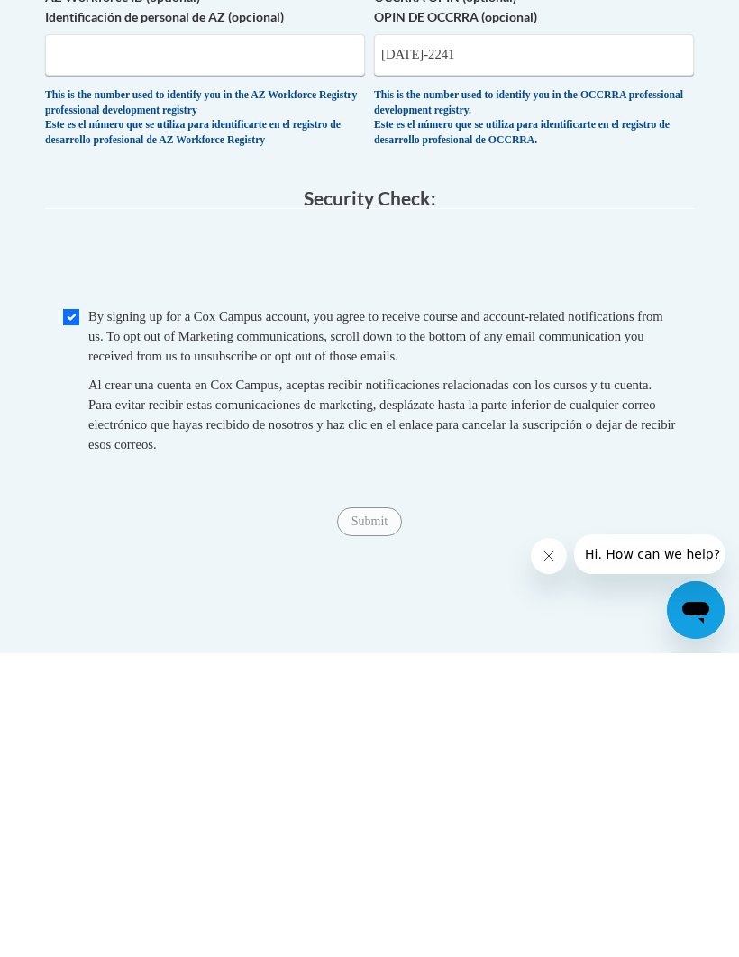
scroll to position [1628, 0]
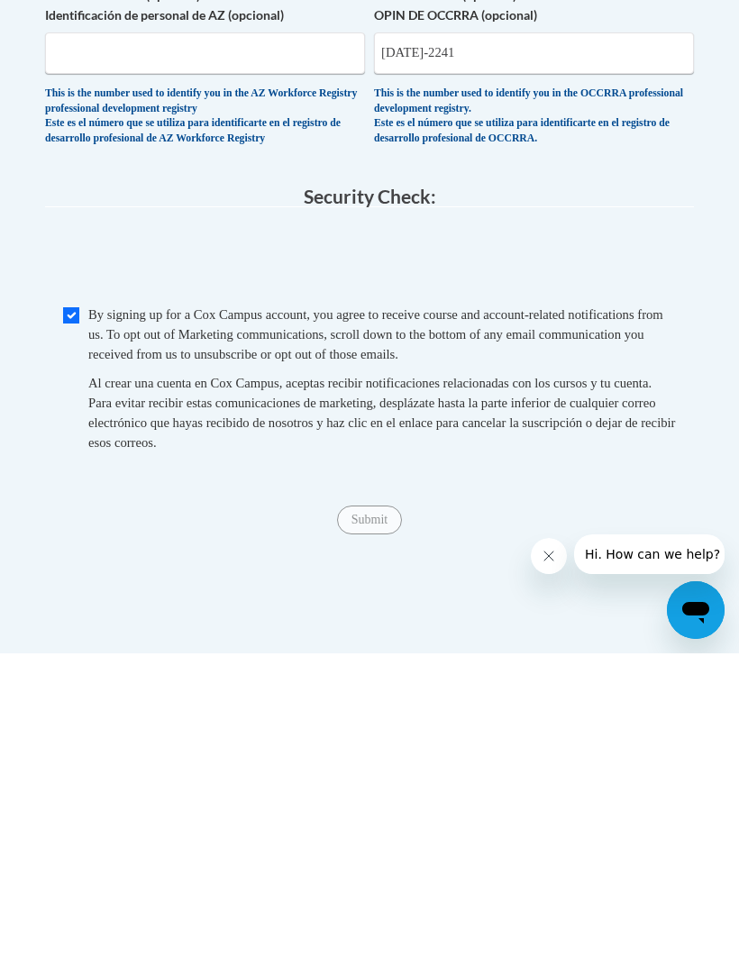
click at [370, 809] on div "Submit Submit" at bounding box center [369, 823] width 649 height 29
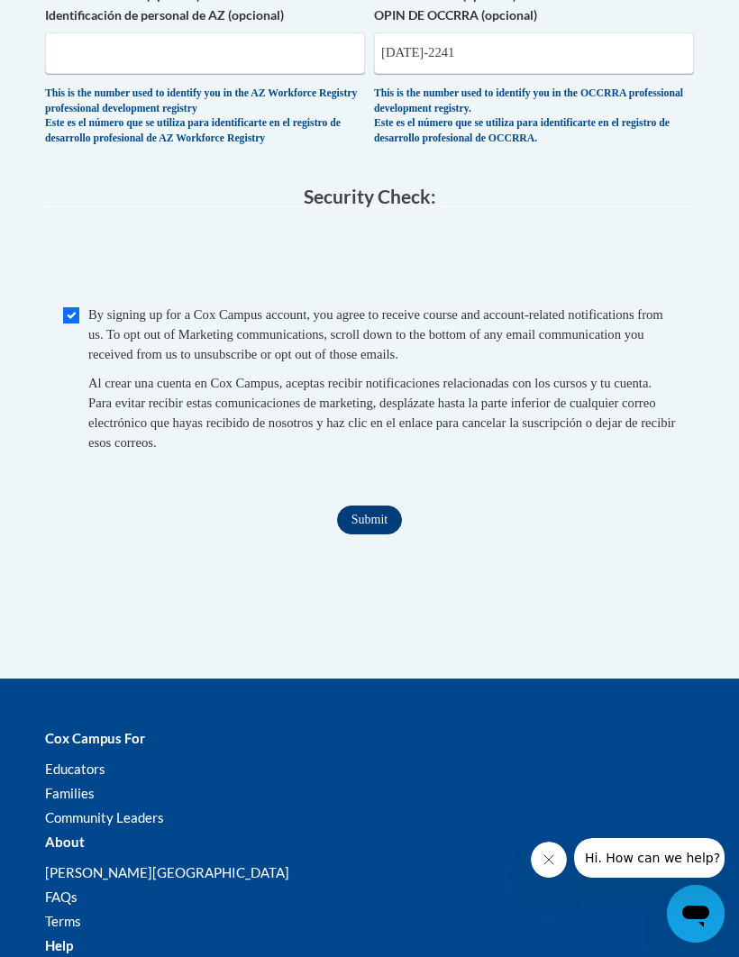
click at [370, 506] on input "Submit" at bounding box center [369, 520] width 65 height 29
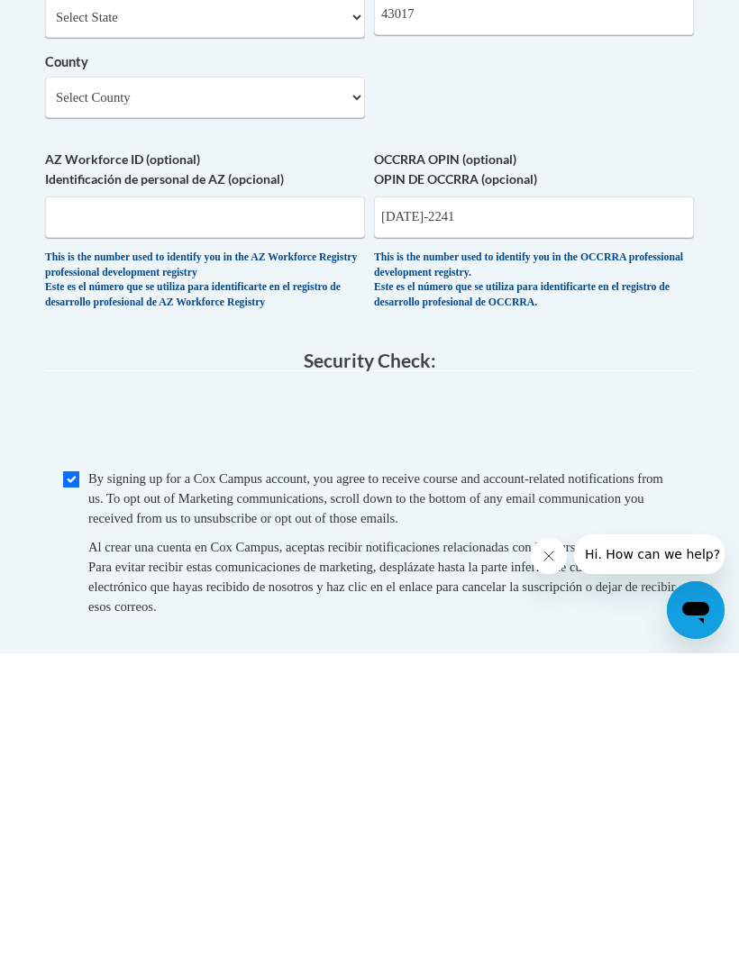
scroll to position [1767, 0]
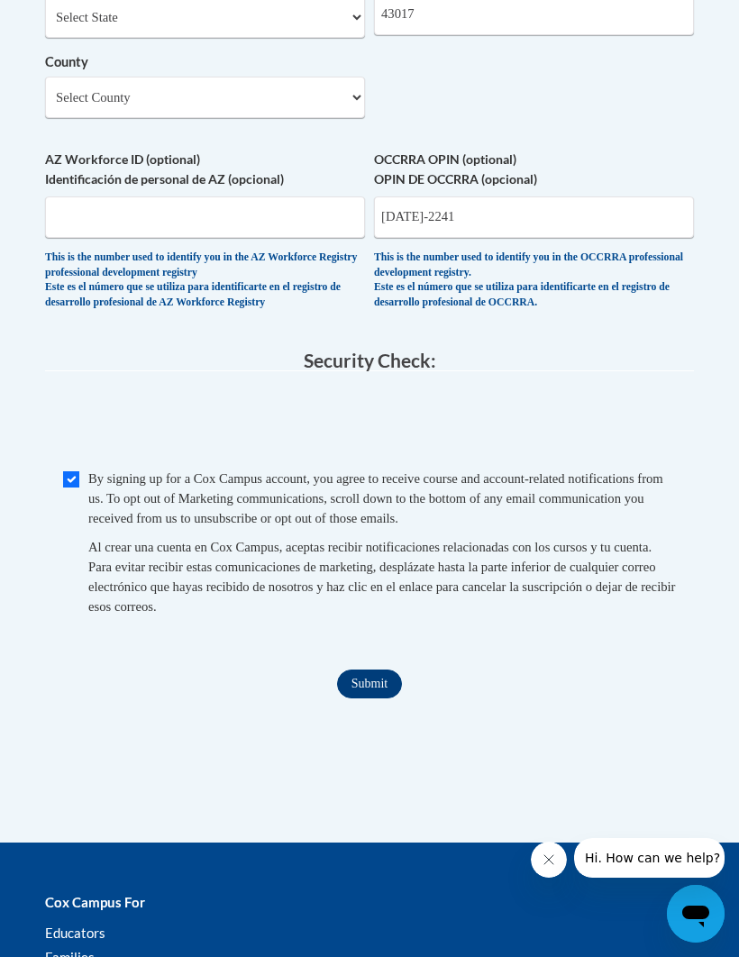
click at [382, 670] on input "Submit" at bounding box center [369, 684] width 65 height 29
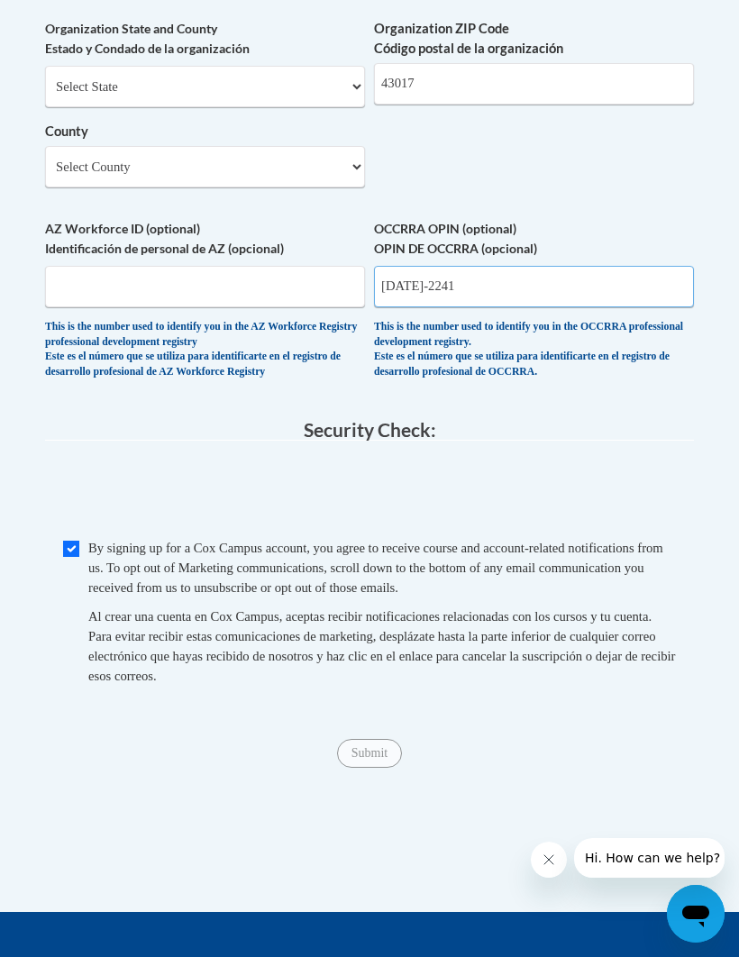
scroll to position [1693, 0]
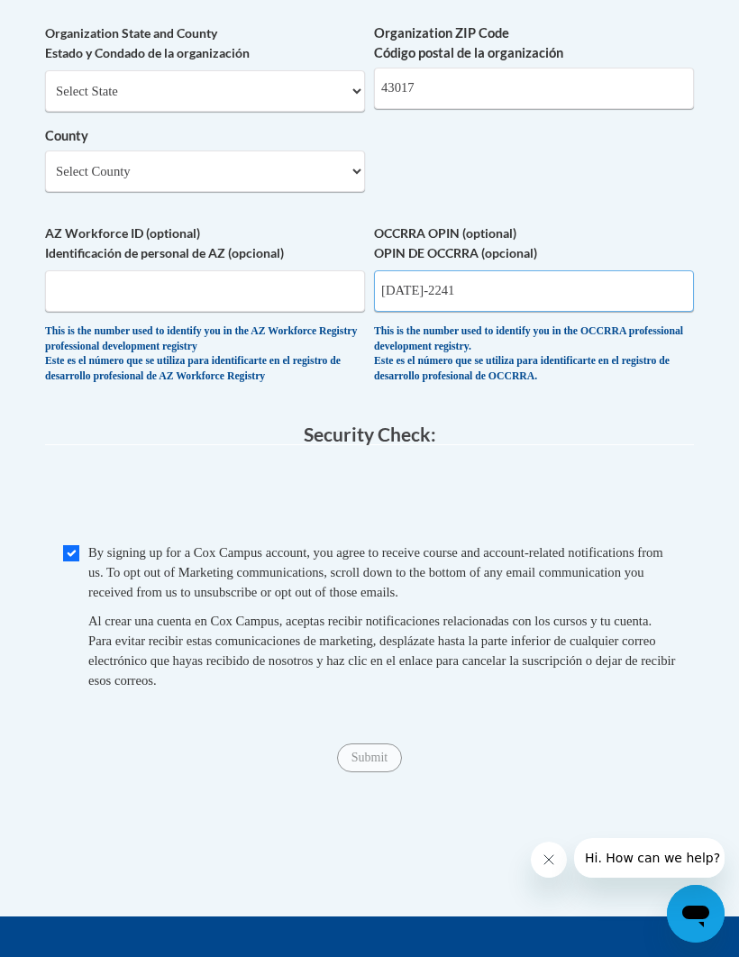
click at [406, 270] on input "1124-2241" at bounding box center [534, 290] width 320 height 41
click at [410, 270] on input "1124-2241" at bounding box center [534, 290] width 320 height 41
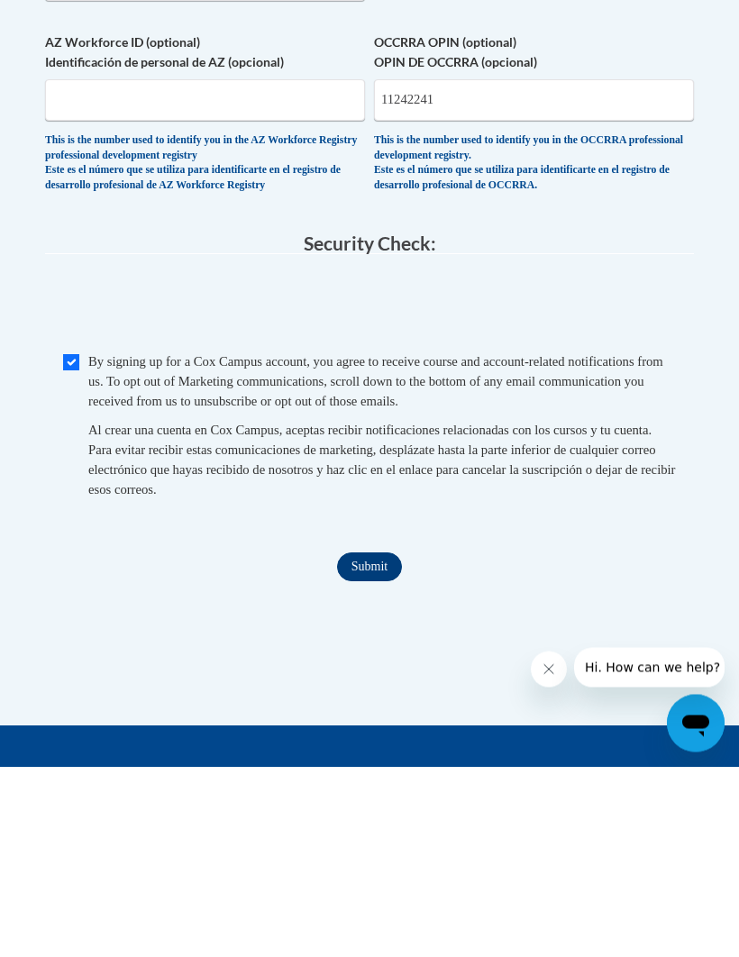
click at [371, 743] on input "Submit" at bounding box center [369, 757] width 65 height 29
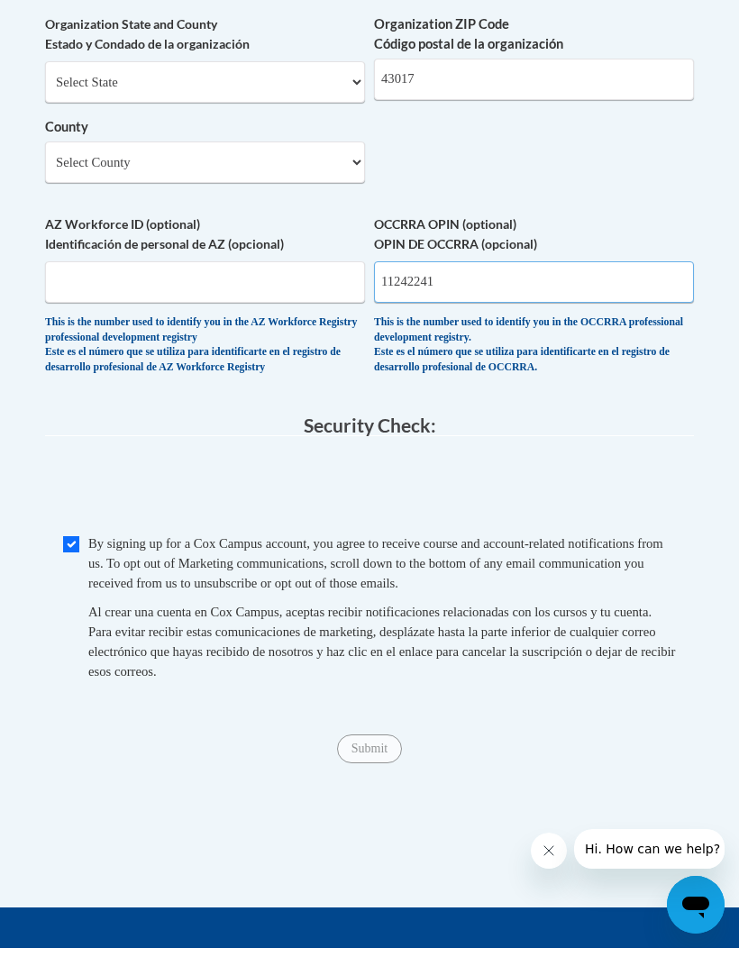
click at [385, 270] on input "11242241" at bounding box center [534, 290] width 320 height 41
click at [402, 270] on input "11242241" at bounding box center [534, 290] width 320 height 41
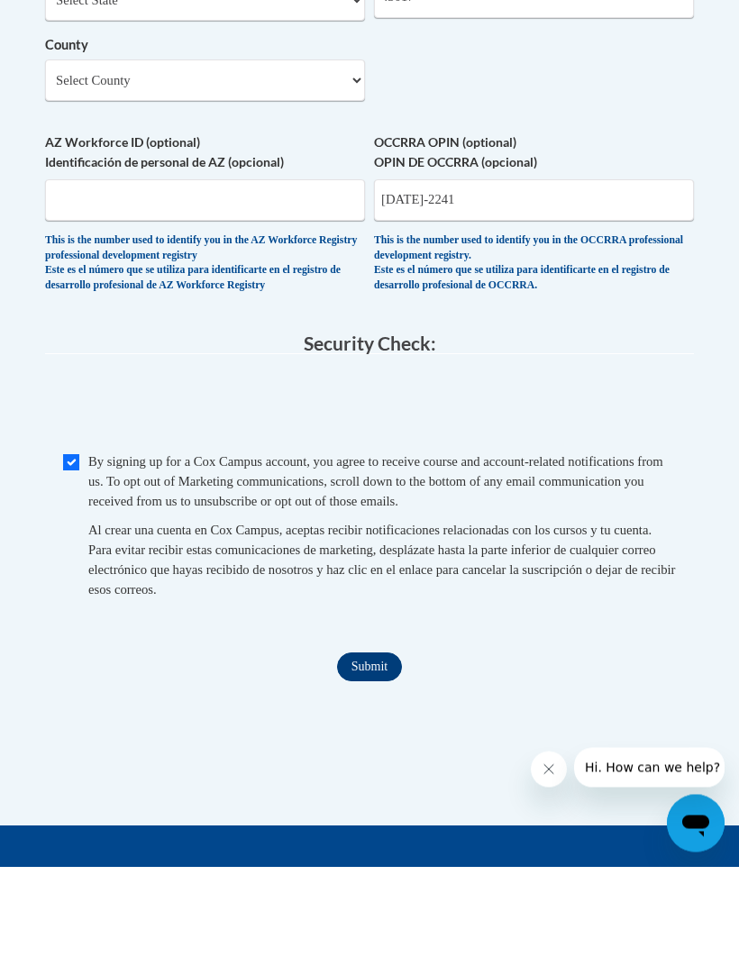
click at [379, 743] on input "Submit" at bounding box center [369, 757] width 65 height 29
click at [597, 270] on input "1124-2241" at bounding box center [534, 290] width 320 height 41
click at [388, 270] on input "1124-2241" at bounding box center [534, 290] width 320 height 41
click at [551, 270] on input "1124-2241" at bounding box center [534, 290] width 320 height 41
type input "1"
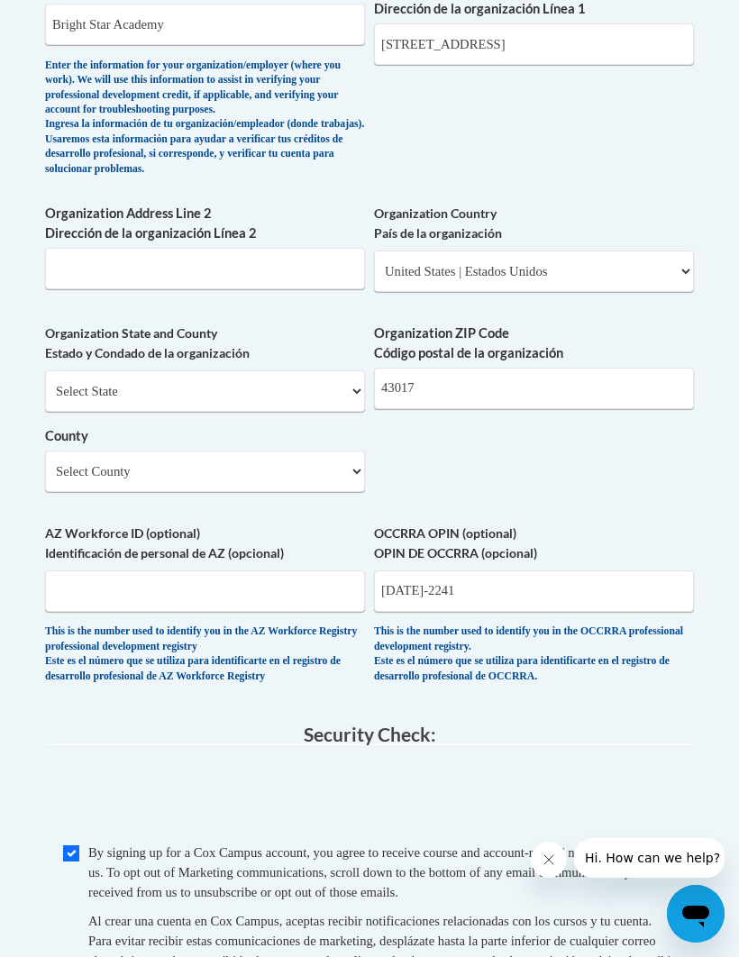
scroll to position [1392, 7]
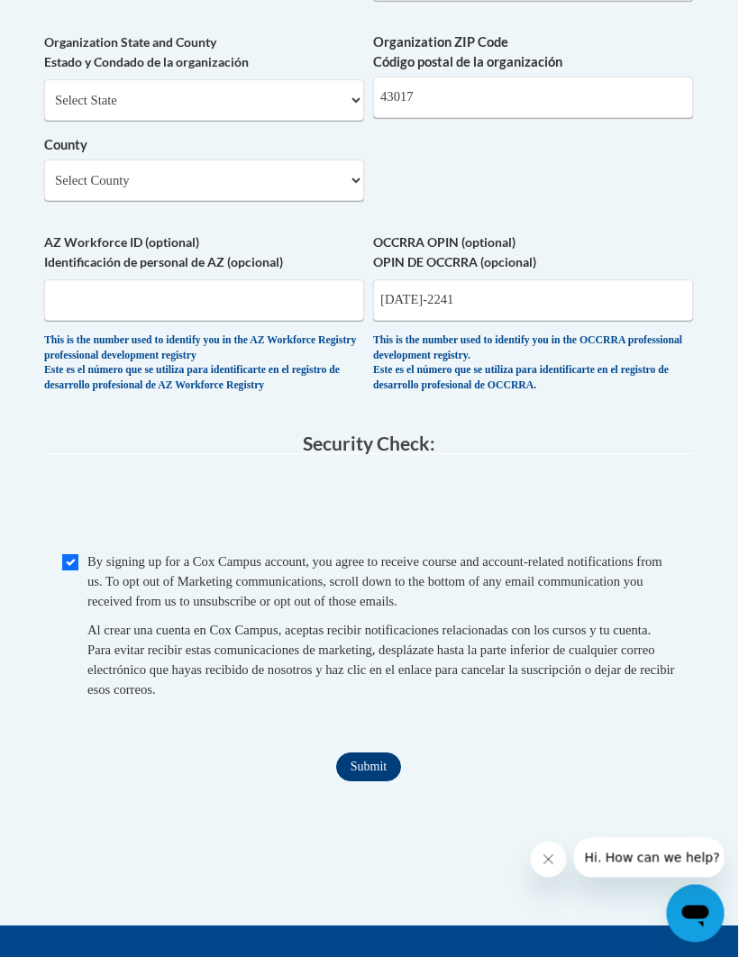
click at [362, 753] on input "Submit" at bounding box center [369, 767] width 65 height 29
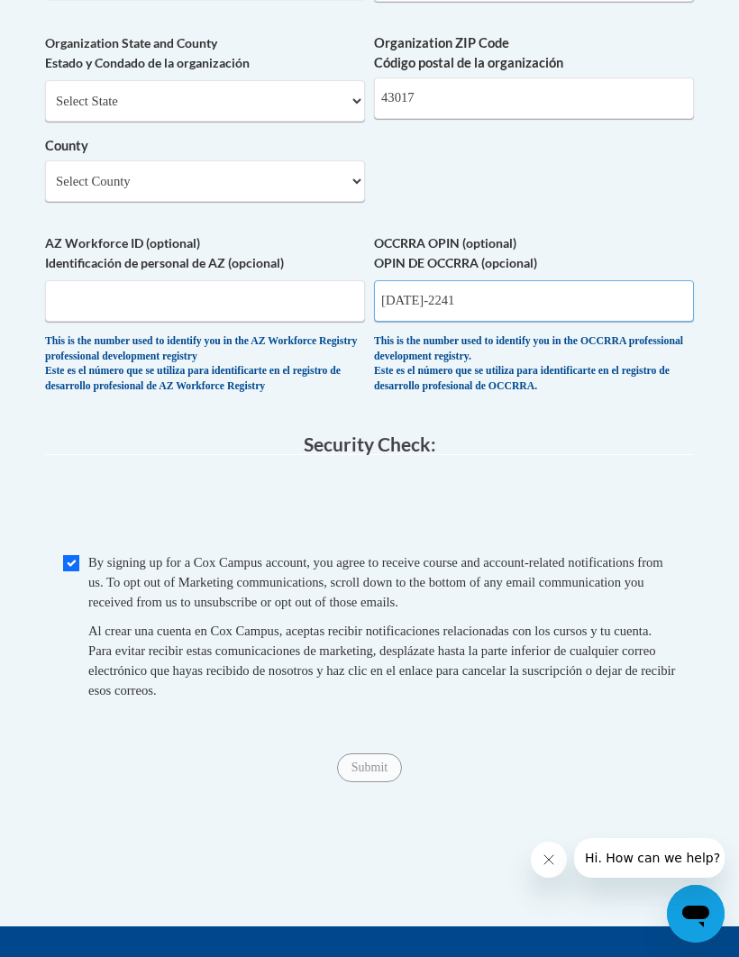
click at [411, 280] on input "1124-2241" at bounding box center [534, 300] width 320 height 41
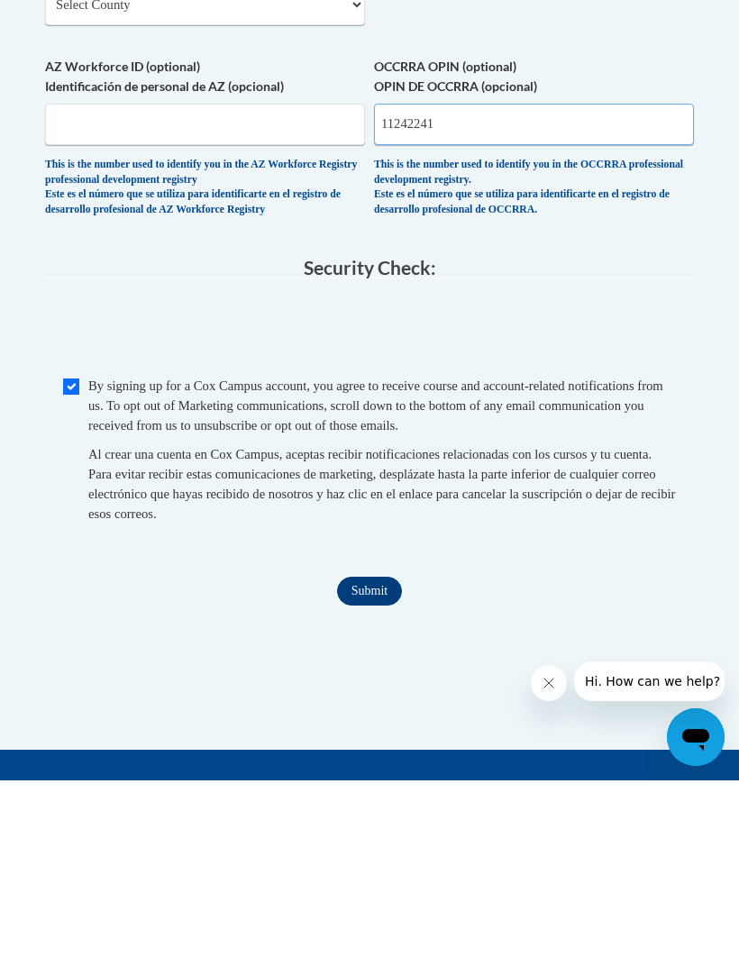
type input "11242241"
click at [369, 753] on input "Submit" at bounding box center [369, 767] width 65 height 29
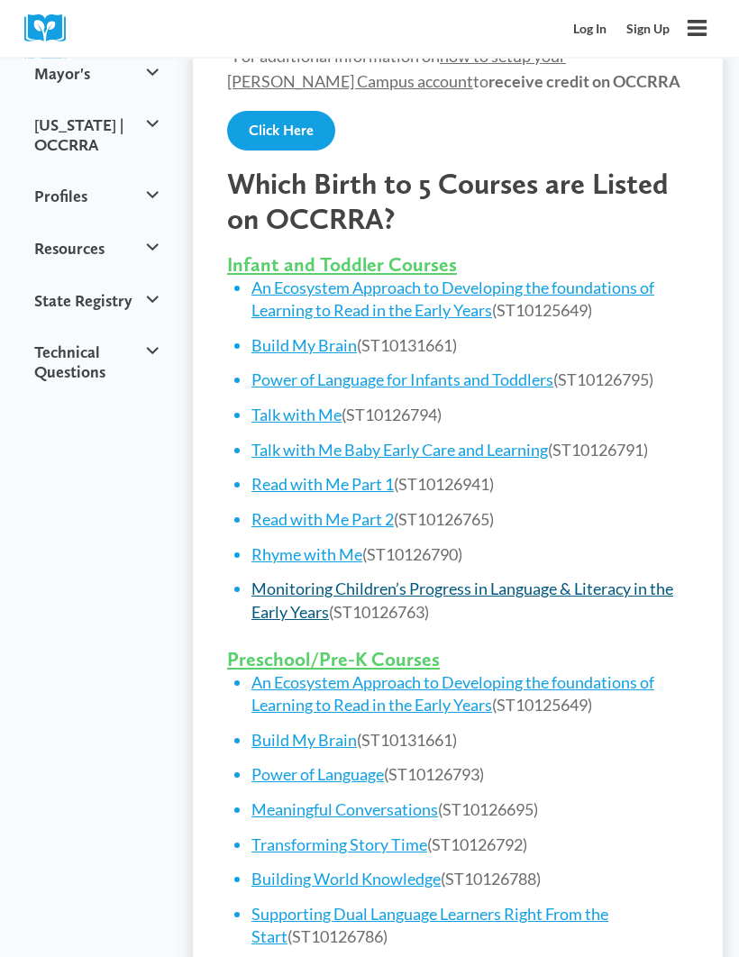
scroll to position [656, 0]
click at [548, 579] on link "Monitoring Children’s Progress in Language & Literacy in the Early Years" at bounding box center [462, 600] width 422 height 42
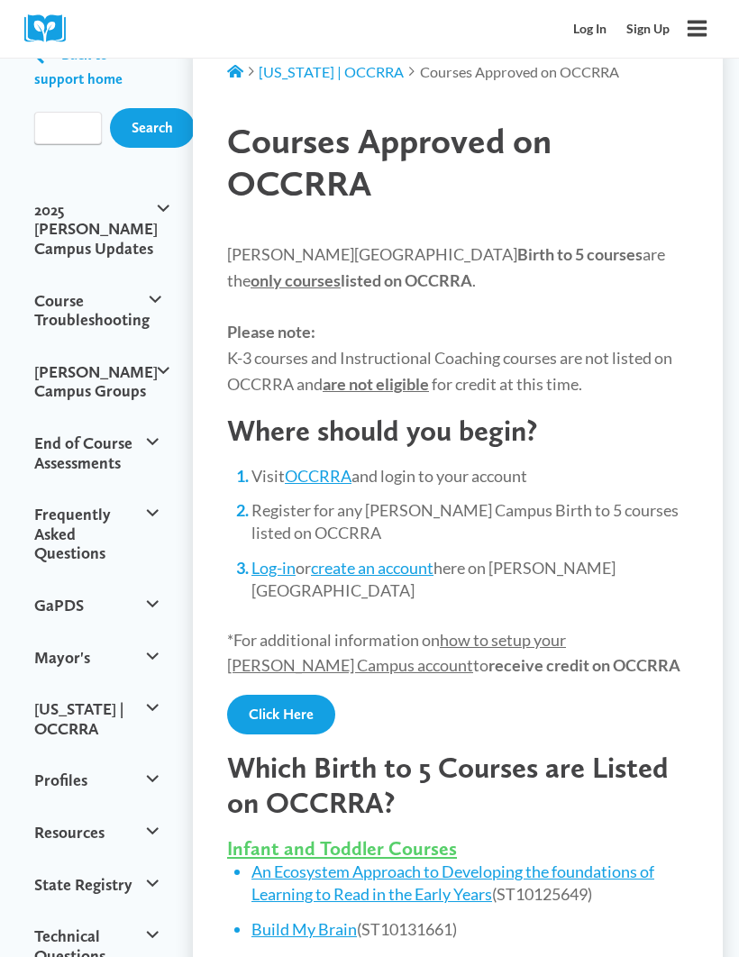
scroll to position [0, 0]
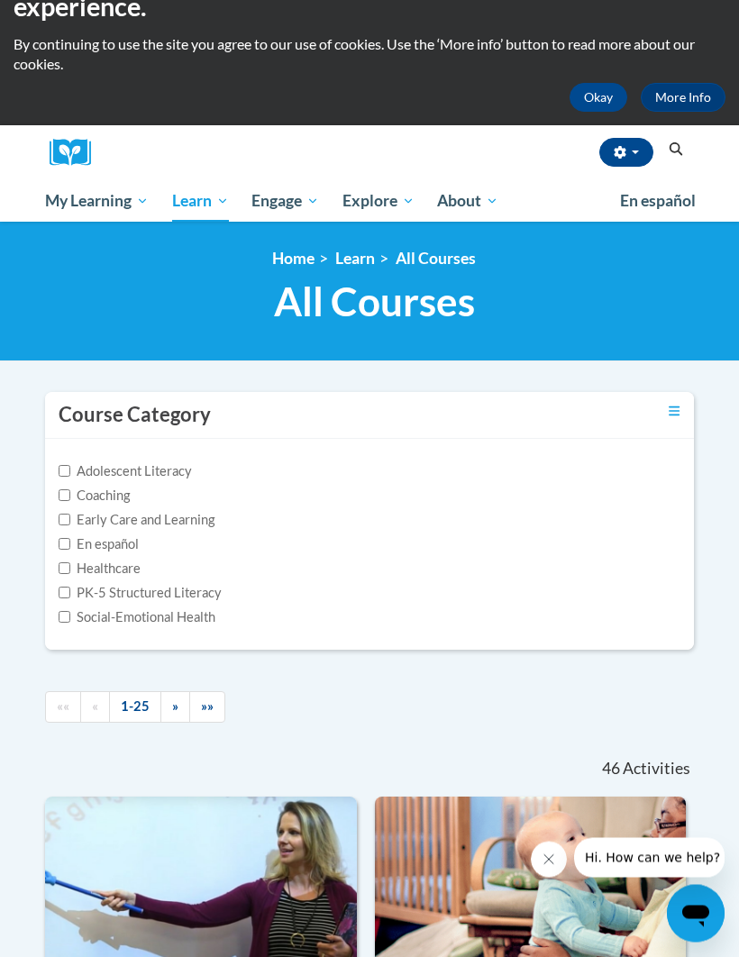
scroll to position [66, 0]
click at [68, 519] on input "Early Care and Learning" at bounding box center [65, 520] width 12 height 12
checkbox input "true"
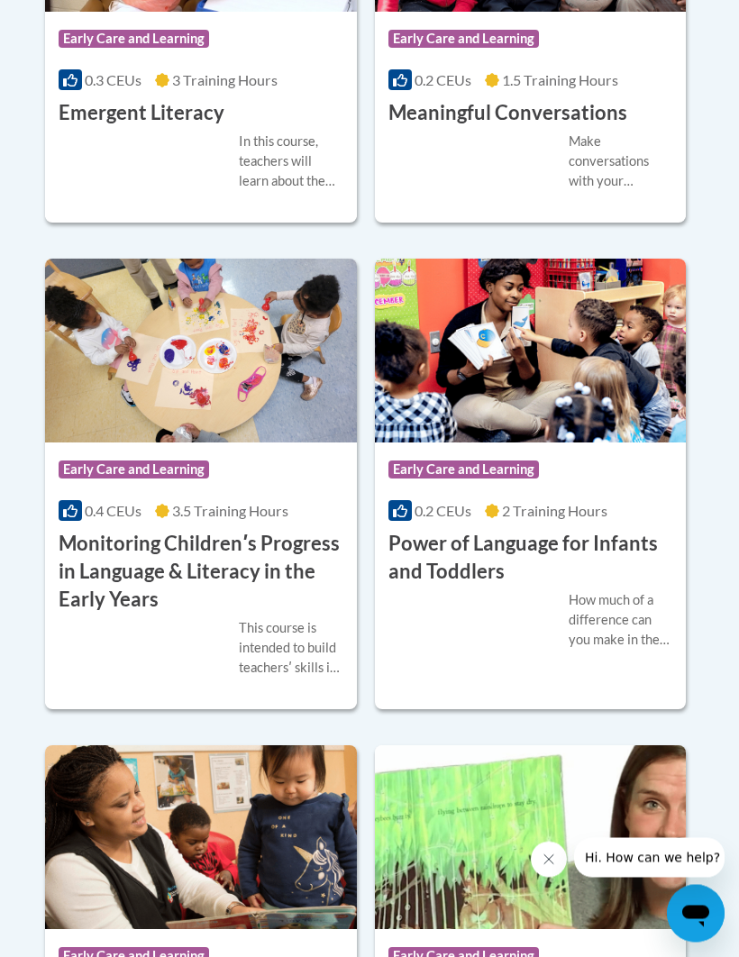
scroll to position [1942, 0]
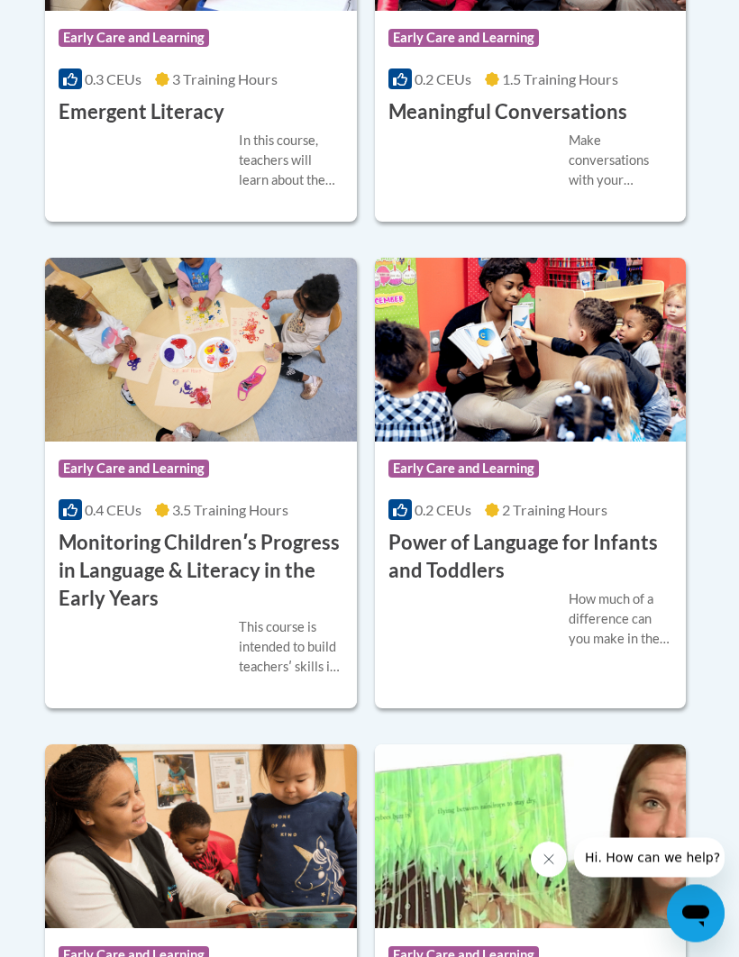
click at [273, 566] on h3 "Monitoring Childrenʹs Progress in Language & Literacy in the Early Years" at bounding box center [201, 571] width 285 height 83
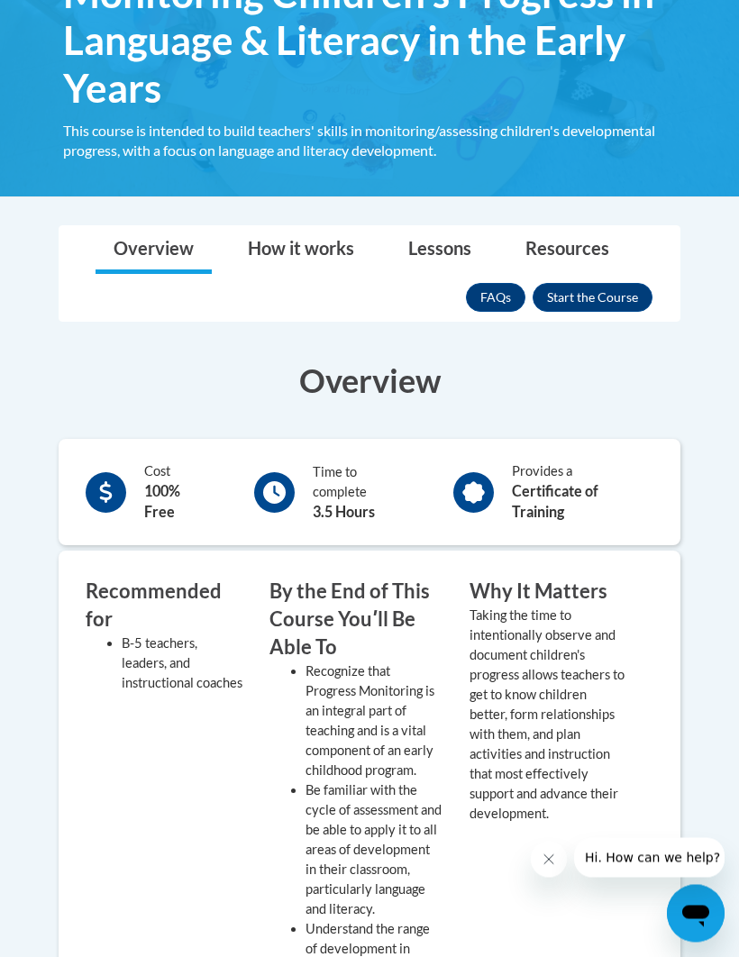
scroll to position [396, 0]
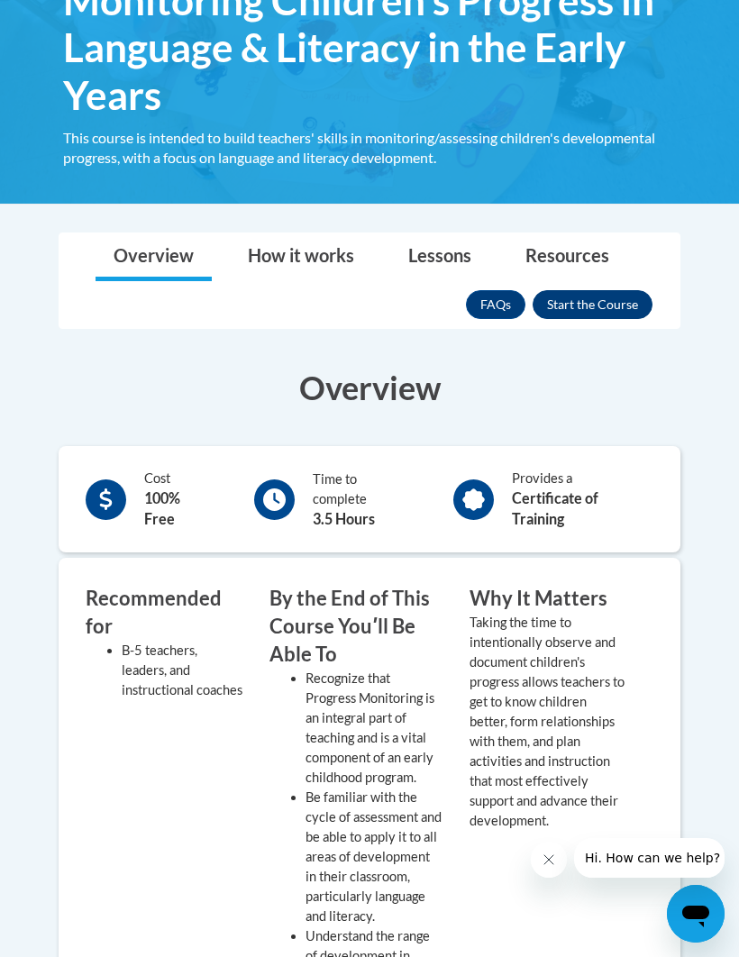
click at [611, 299] on button "Enroll" at bounding box center [593, 304] width 120 height 29
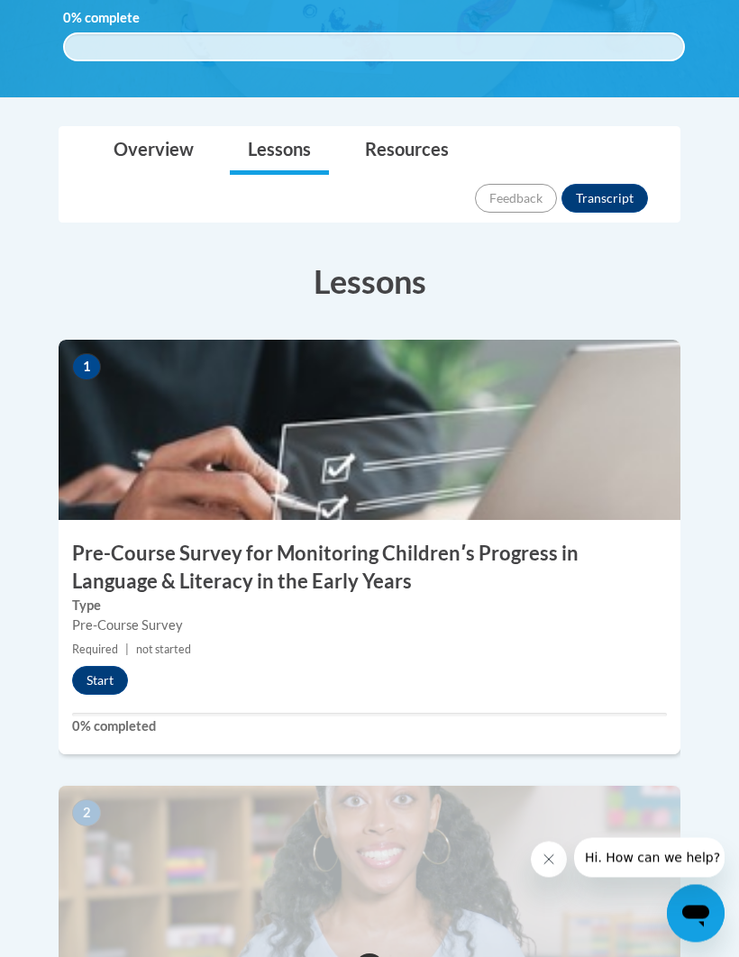
scroll to position [515, 0]
click at [102, 666] on button "Start" at bounding box center [100, 680] width 56 height 29
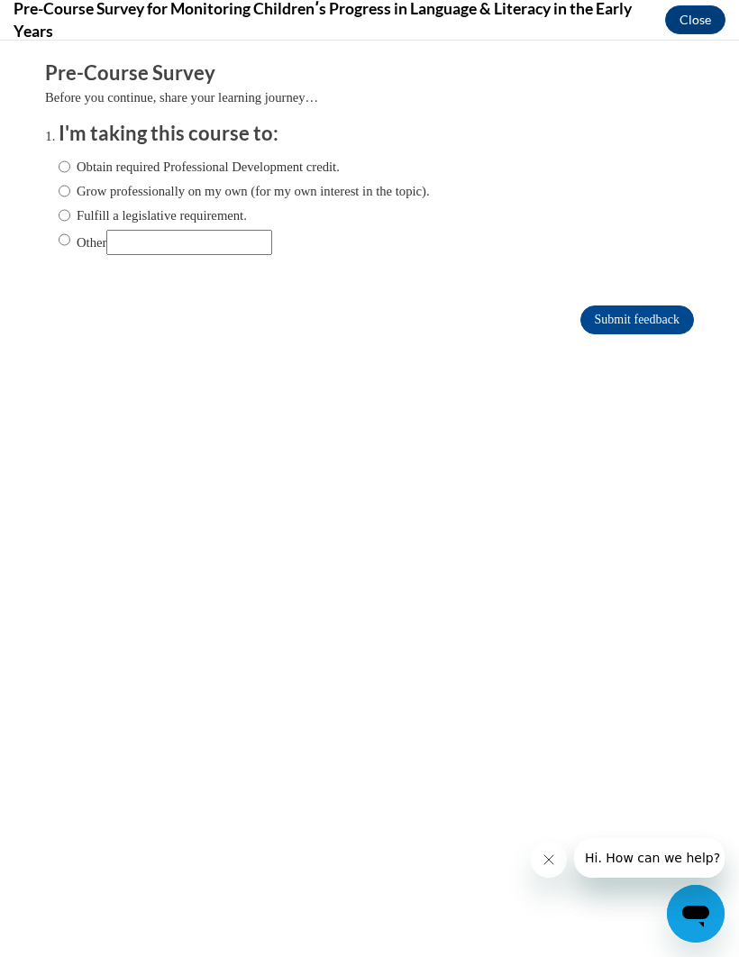
scroll to position [0, 0]
click at [62, 163] on input "Obtain required Professional Development credit." at bounding box center [65, 167] width 12 height 20
radio input "true"
click at [655, 324] on input "Submit feedback" at bounding box center [637, 320] width 114 height 29
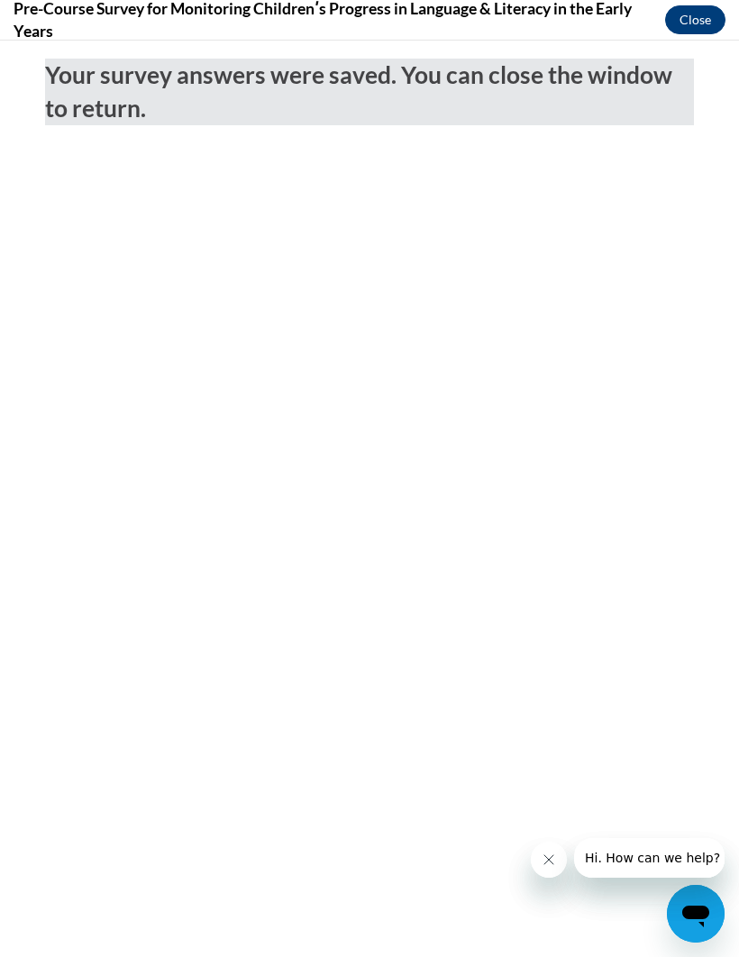
click at [695, 7] on button "Close" at bounding box center [695, 19] width 60 height 29
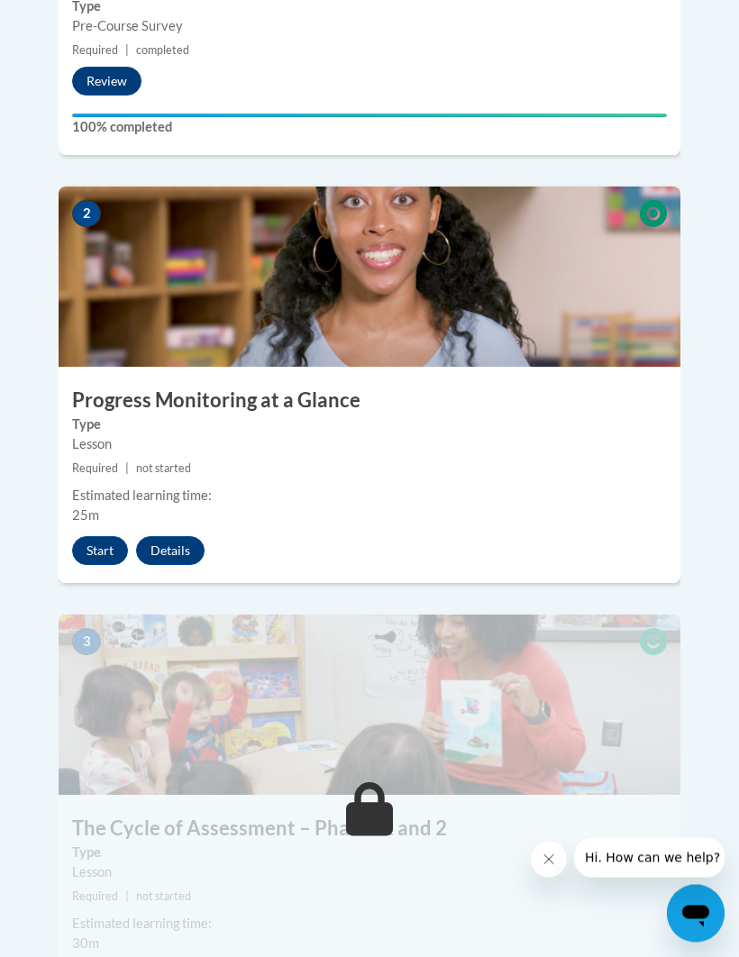
scroll to position [1115, 0]
click at [123, 536] on button "Start" at bounding box center [100, 550] width 56 height 29
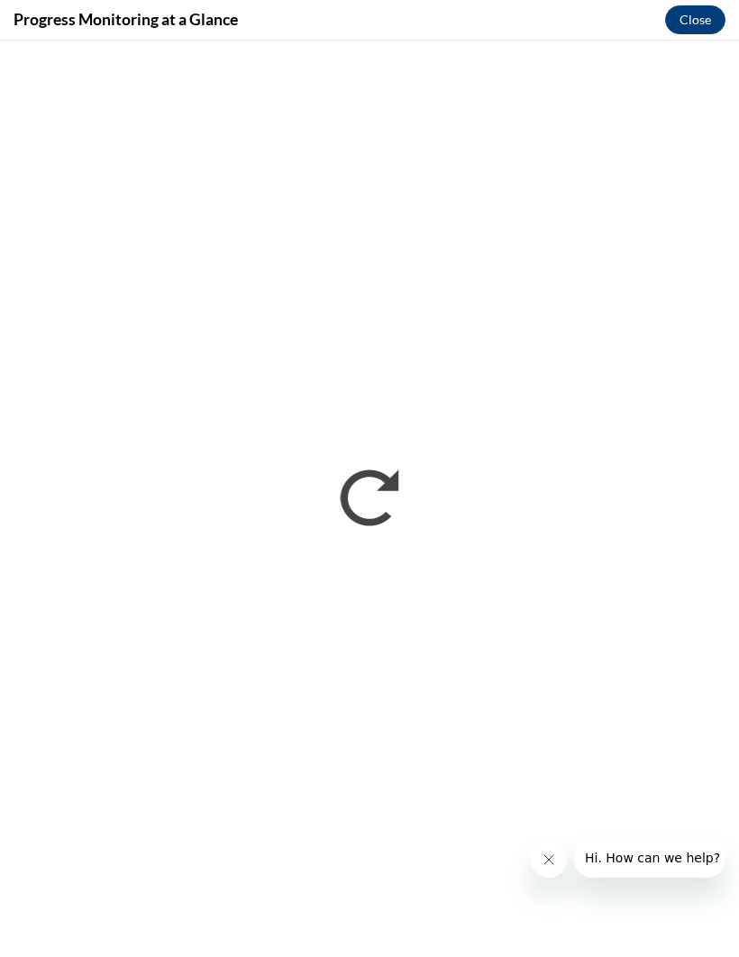
scroll to position [1114, 0]
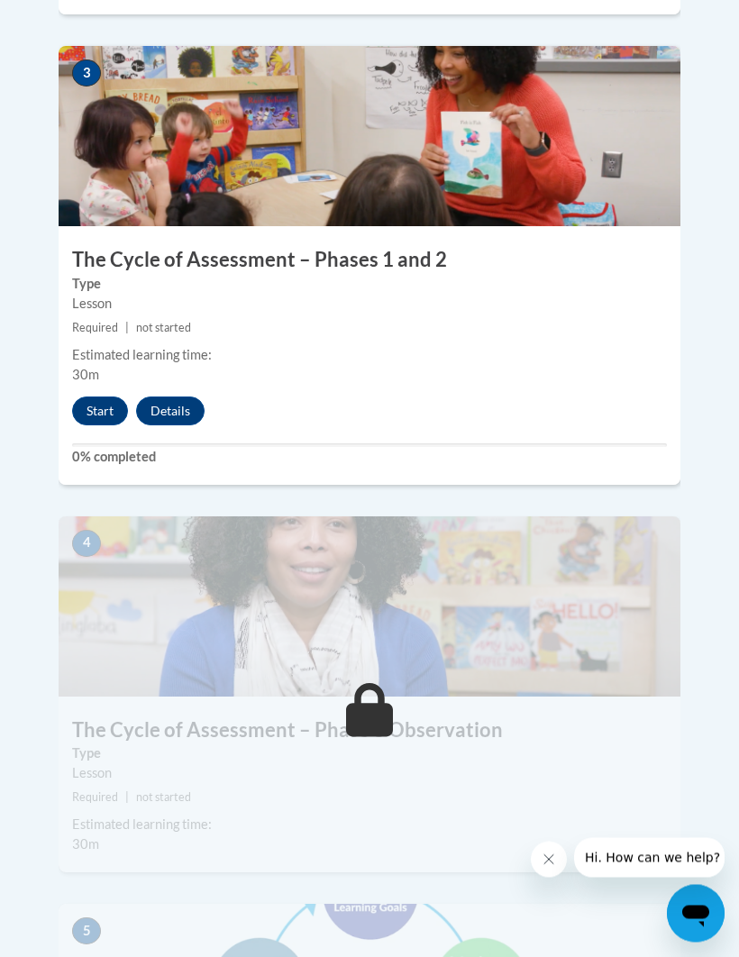
scroll to position [1725, 0]
click at [103, 397] on button "Start" at bounding box center [100, 411] width 56 height 29
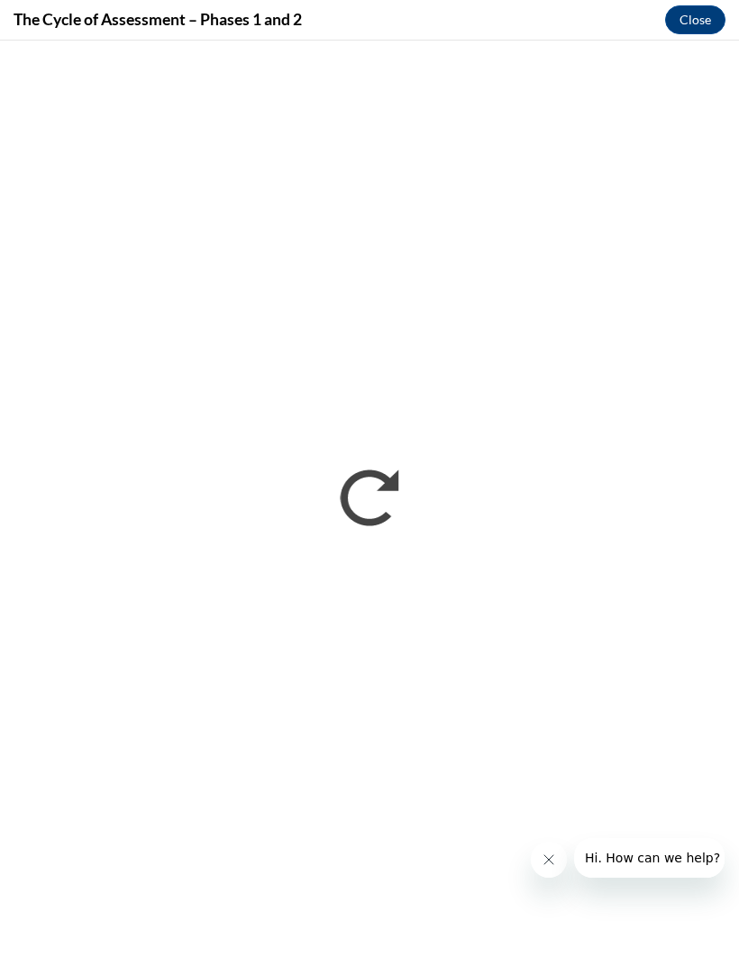
scroll to position [0, 0]
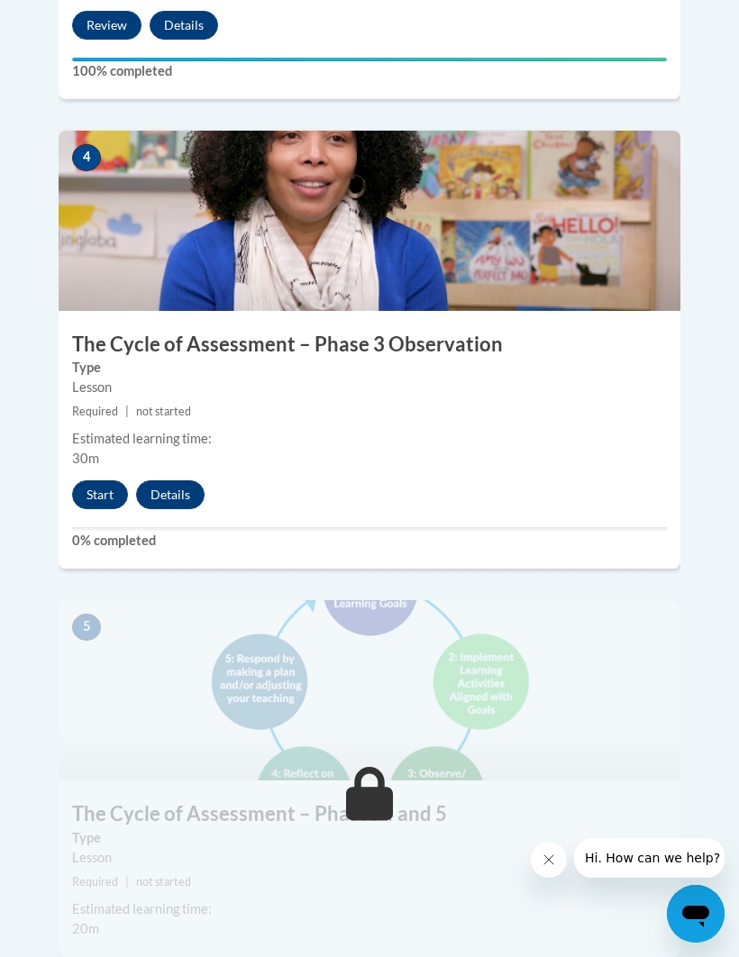
scroll to position [2103, 0]
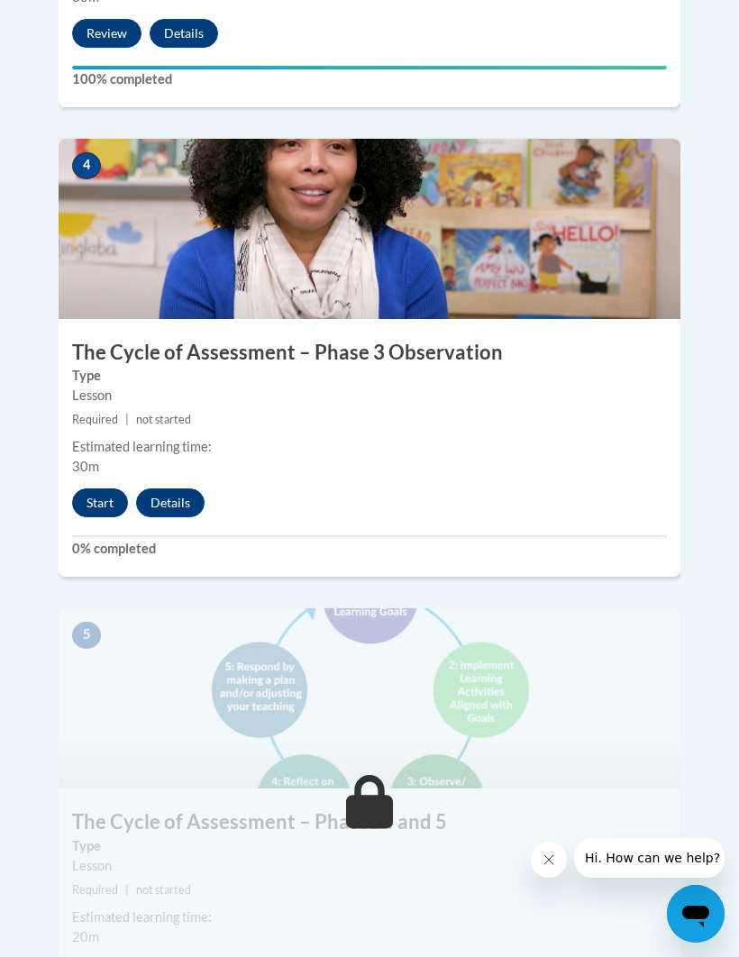
click at [98, 488] on button "Start" at bounding box center [100, 502] width 56 height 29
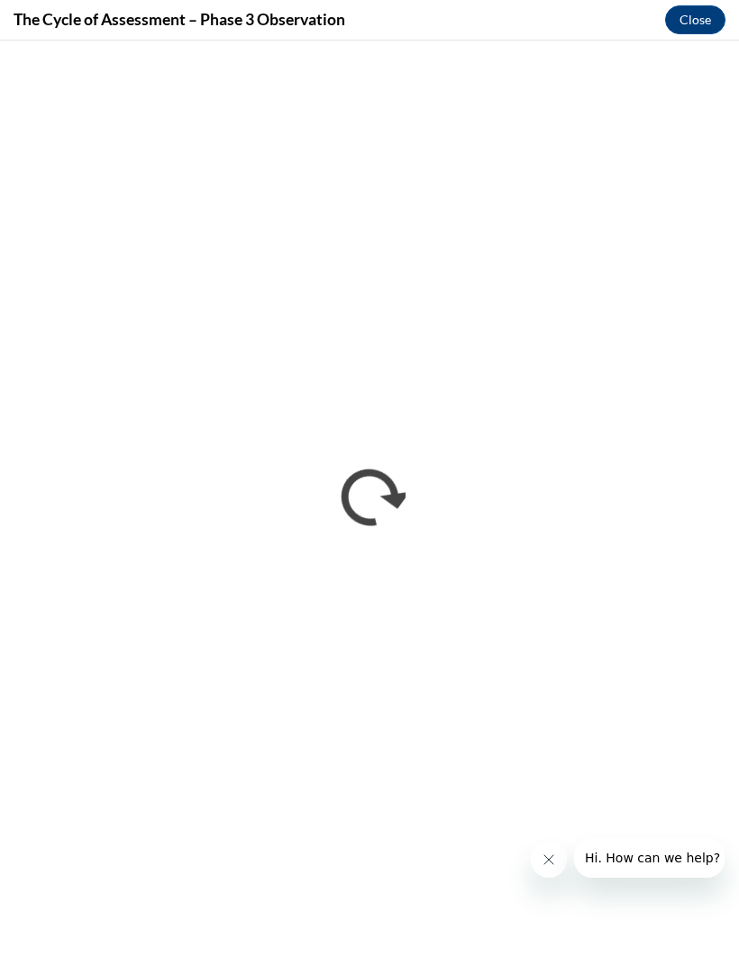
scroll to position [0, 0]
click at [535, 878] on div at bounding box center [628, 858] width 194 height 40
click at [572, 878] on div at bounding box center [628, 858] width 194 height 40
click at [543, 857] on icon "Close message from company" at bounding box center [549, 860] width 14 height 14
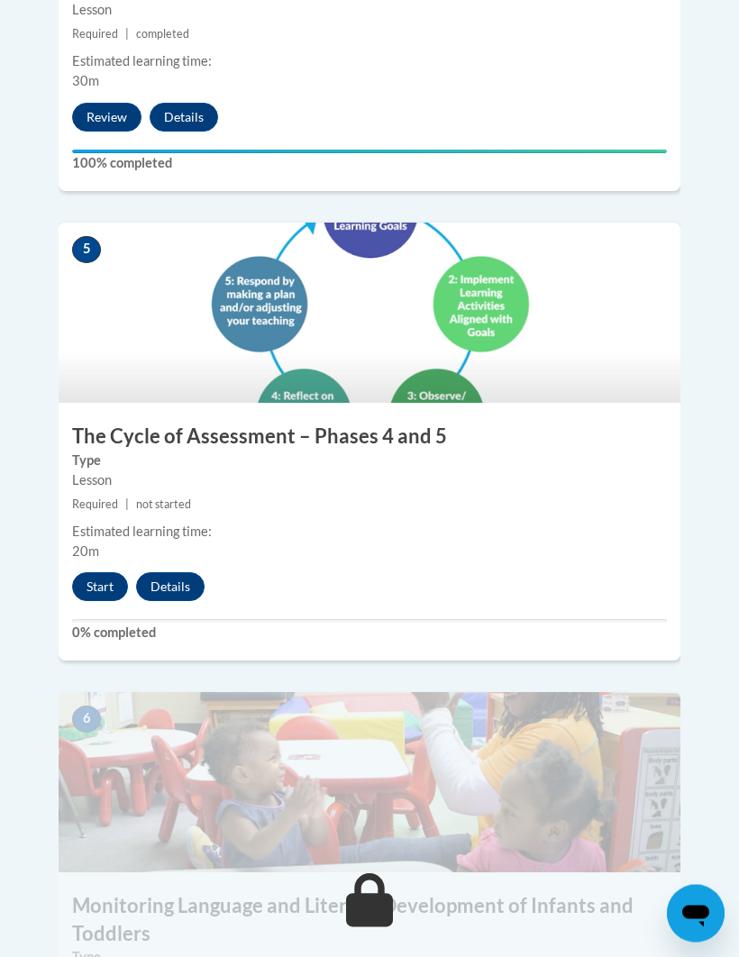
scroll to position [2491, 0]
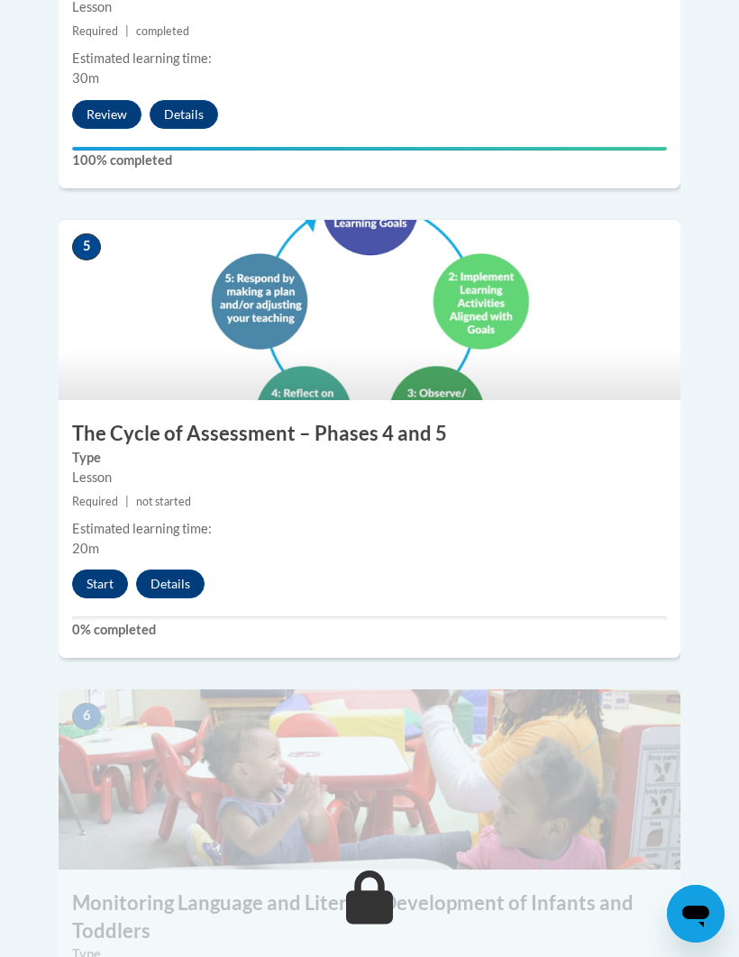
click at [100, 570] on button "Start" at bounding box center [100, 584] width 56 height 29
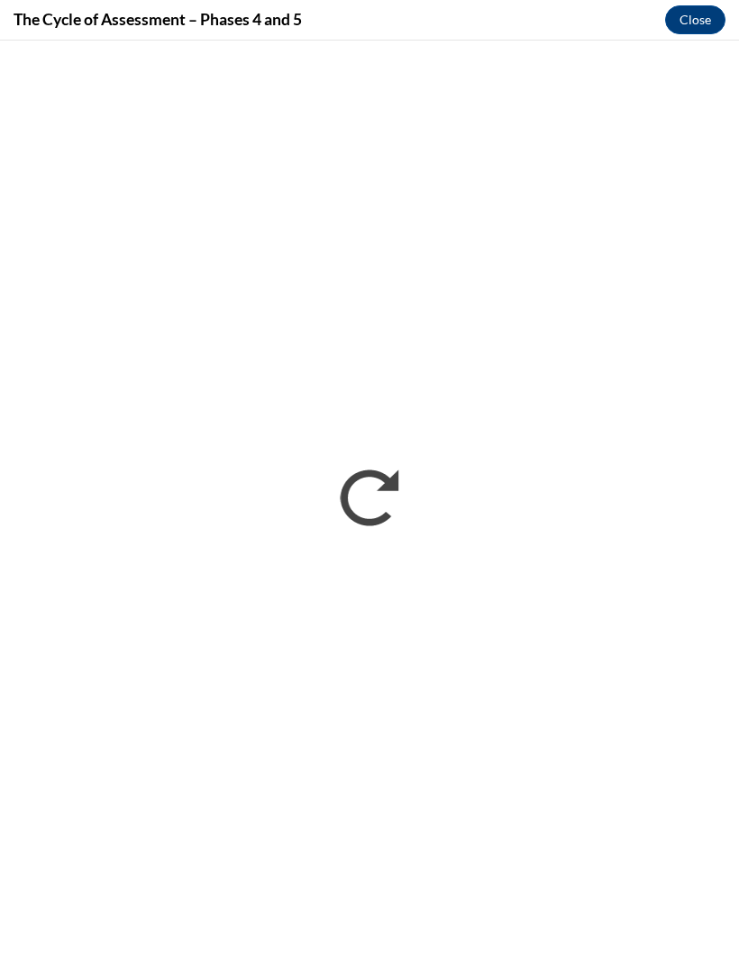
scroll to position [2490, 0]
